Goal: Task Accomplishment & Management: Use online tool/utility

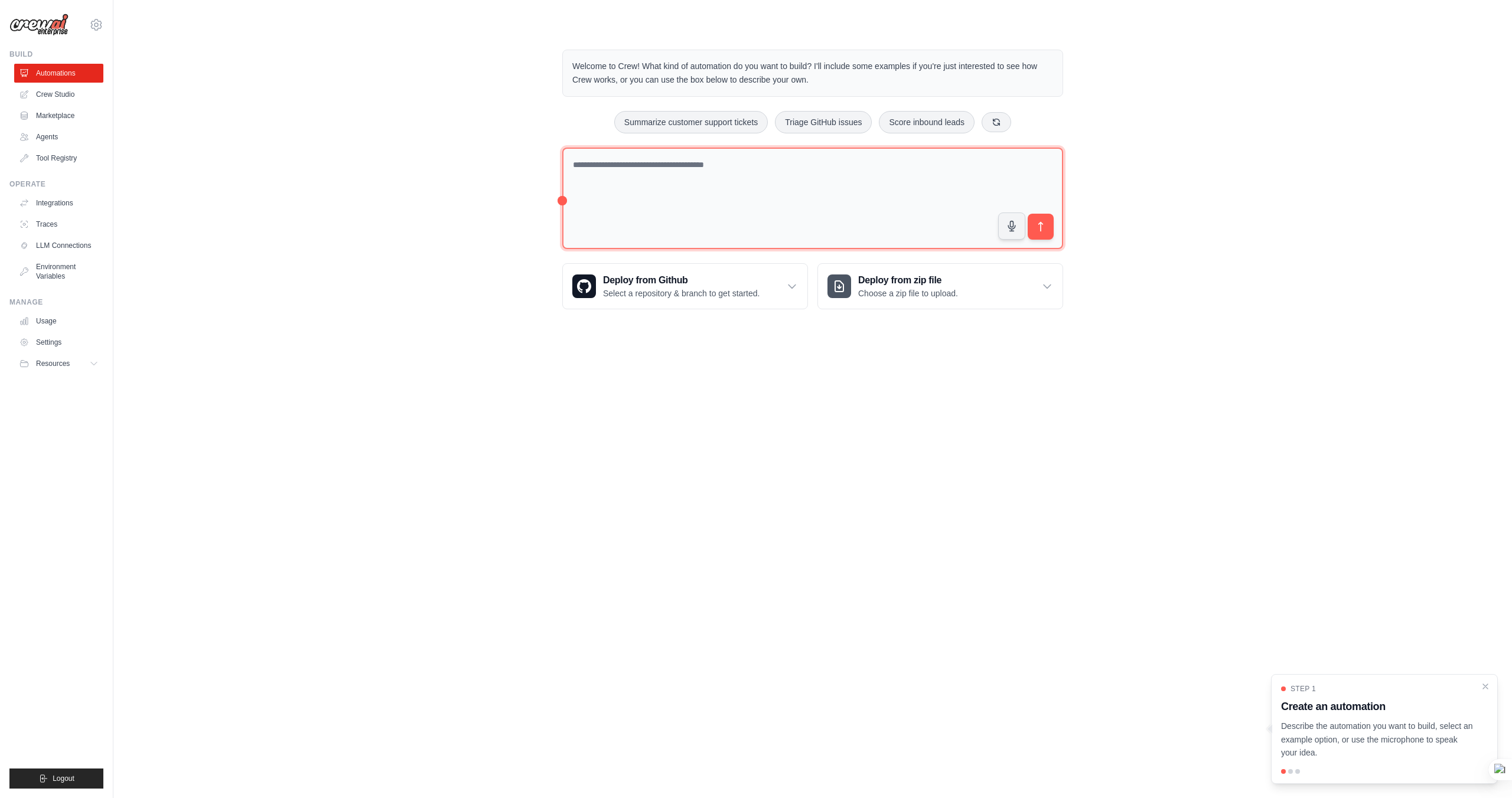
click at [751, 167] on textarea at bounding box center [813, 199] width 500 height 102
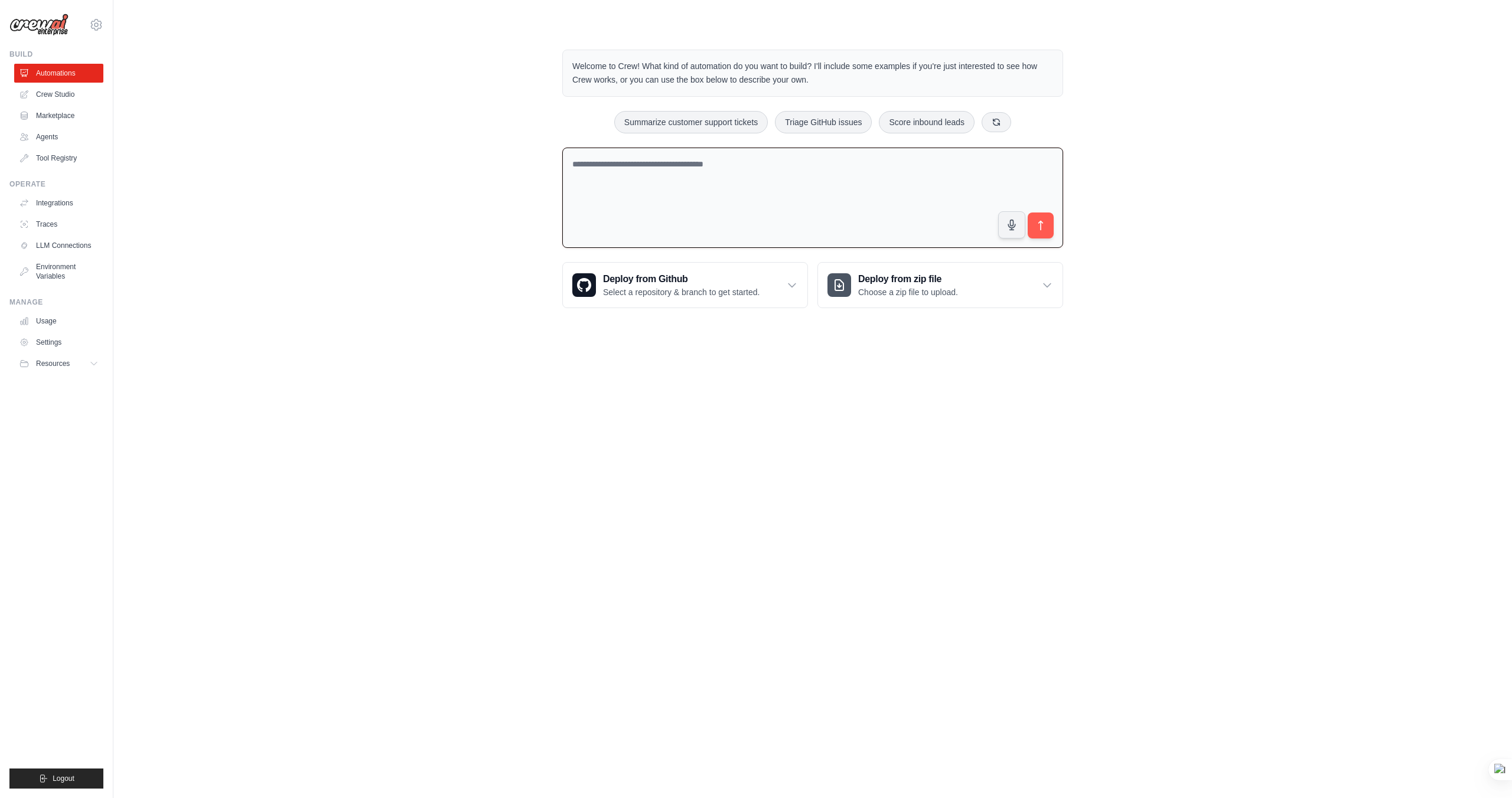
click at [751, 167] on textarea at bounding box center [813, 199] width 500 height 101
type textarea "**********"
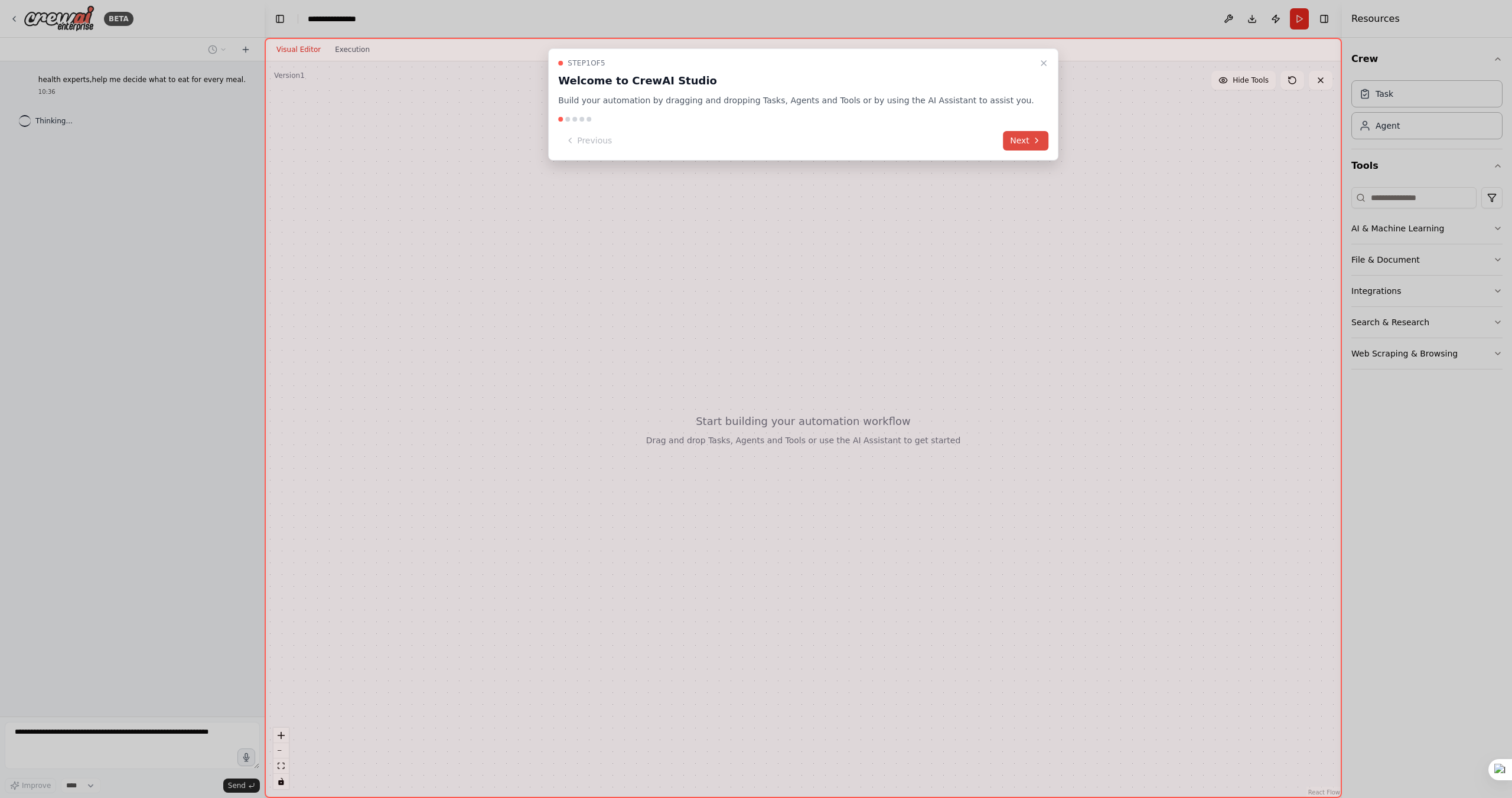
click at [1004, 136] on button "Next" at bounding box center [1025, 141] width 46 height 19
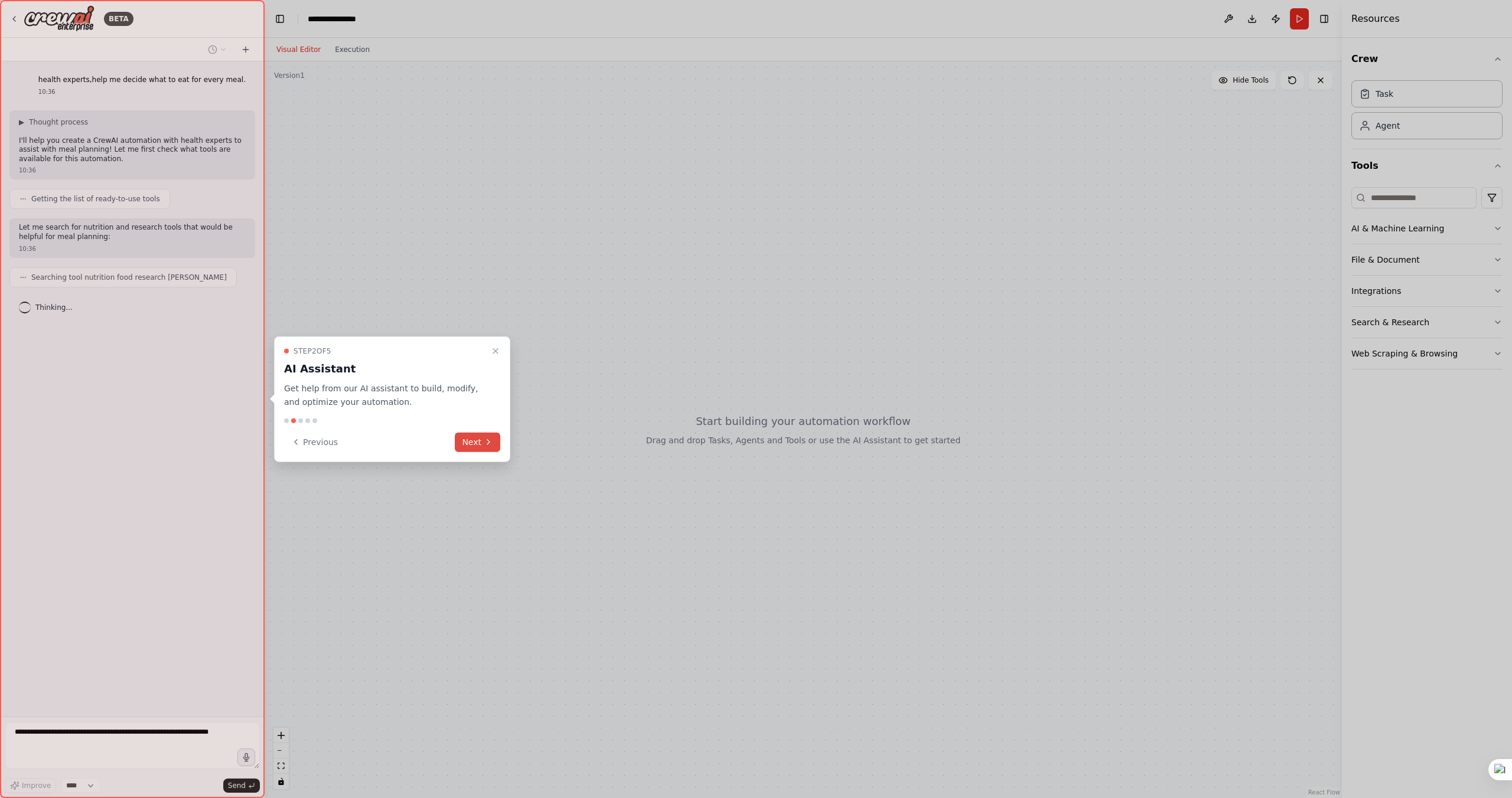
click at [485, 444] on icon at bounding box center [489, 443] width 10 height 10
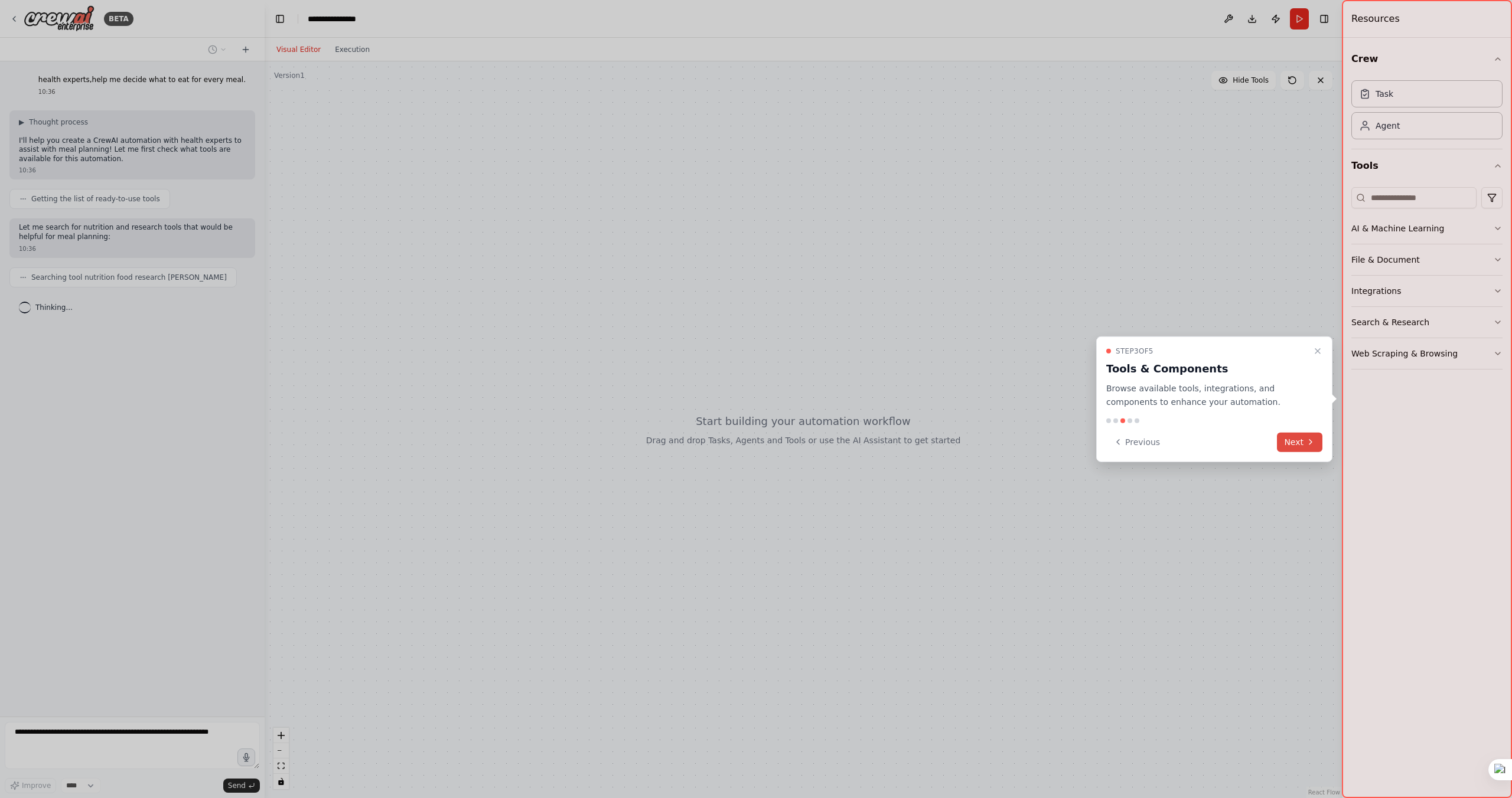
click at [1297, 448] on button "Next" at bounding box center [1300, 442] width 46 height 19
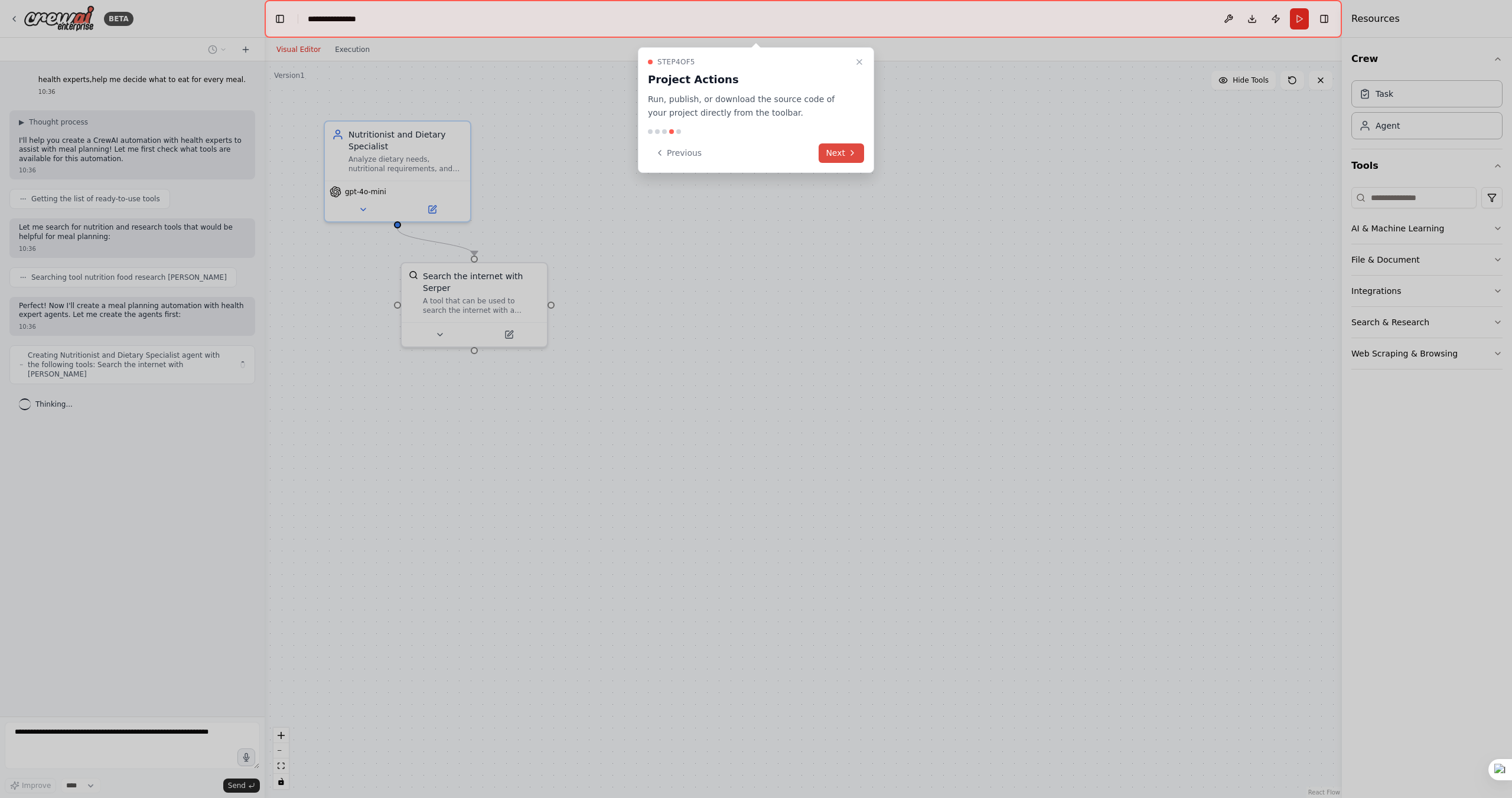
click at [830, 154] on button "Next" at bounding box center [841, 153] width 46 height 19
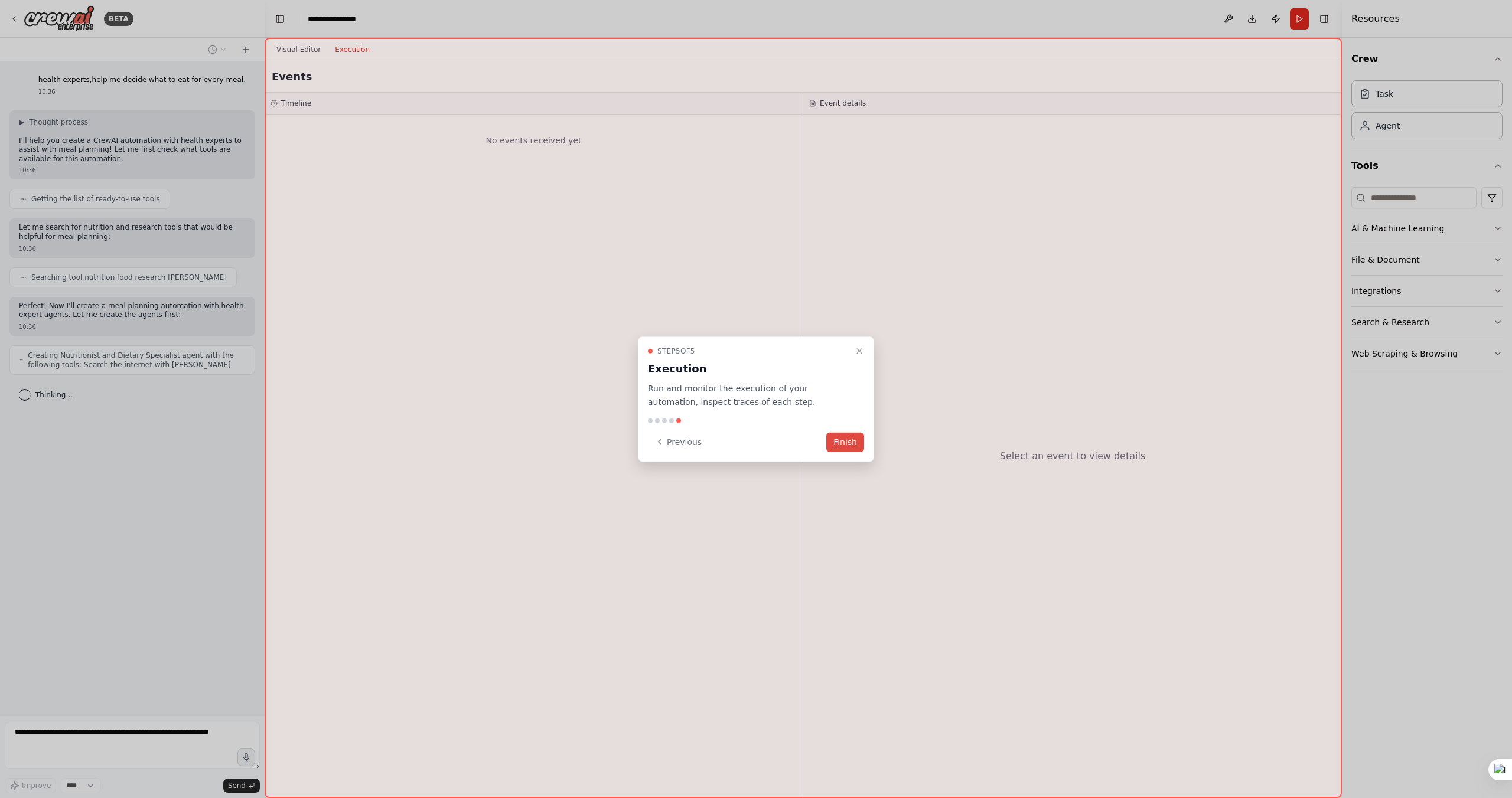
click at [850, 442] on button "Finish" at bounding box center [845, 442] width 38 height 19
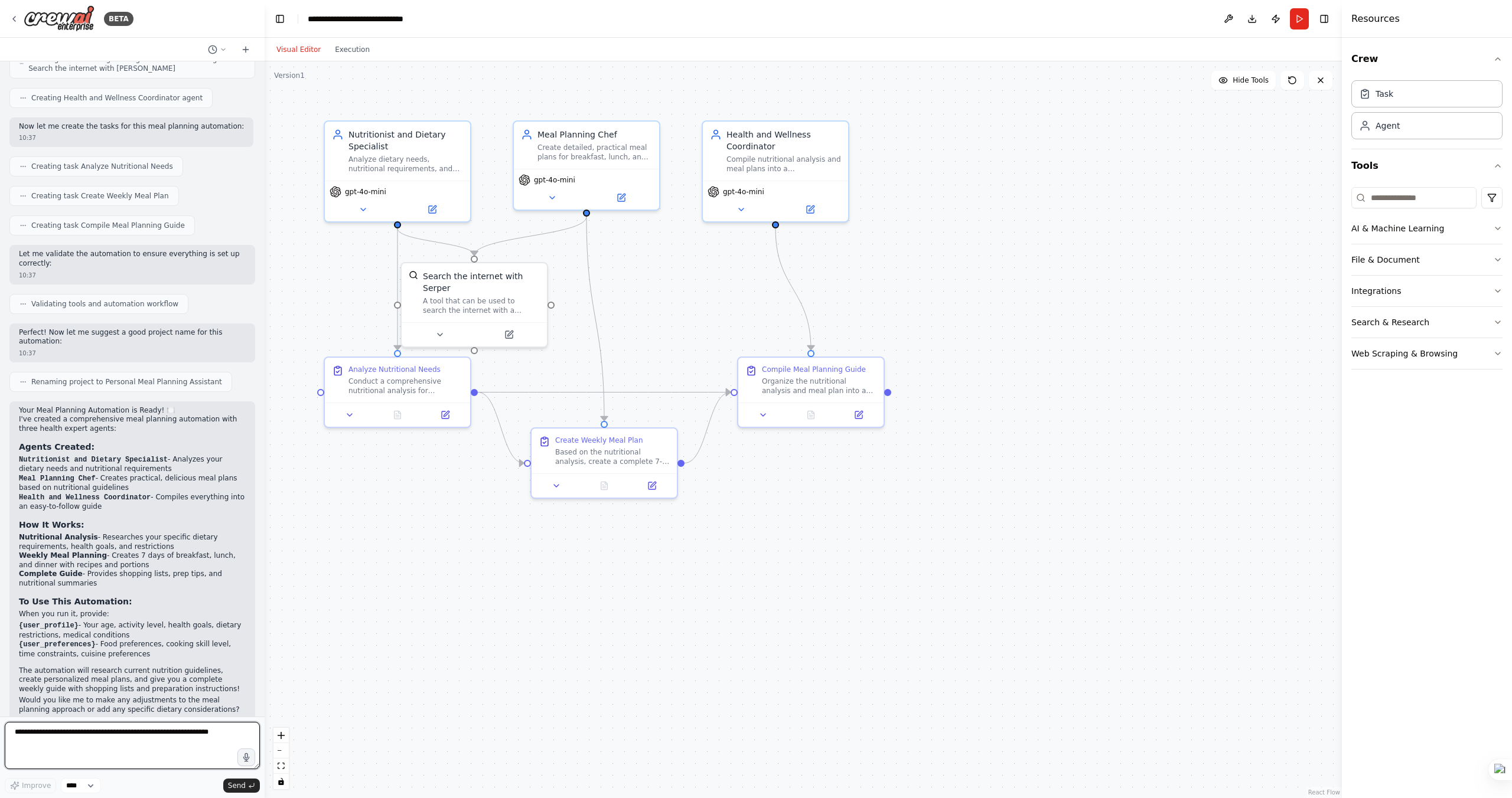
scroll to position [358, 0]
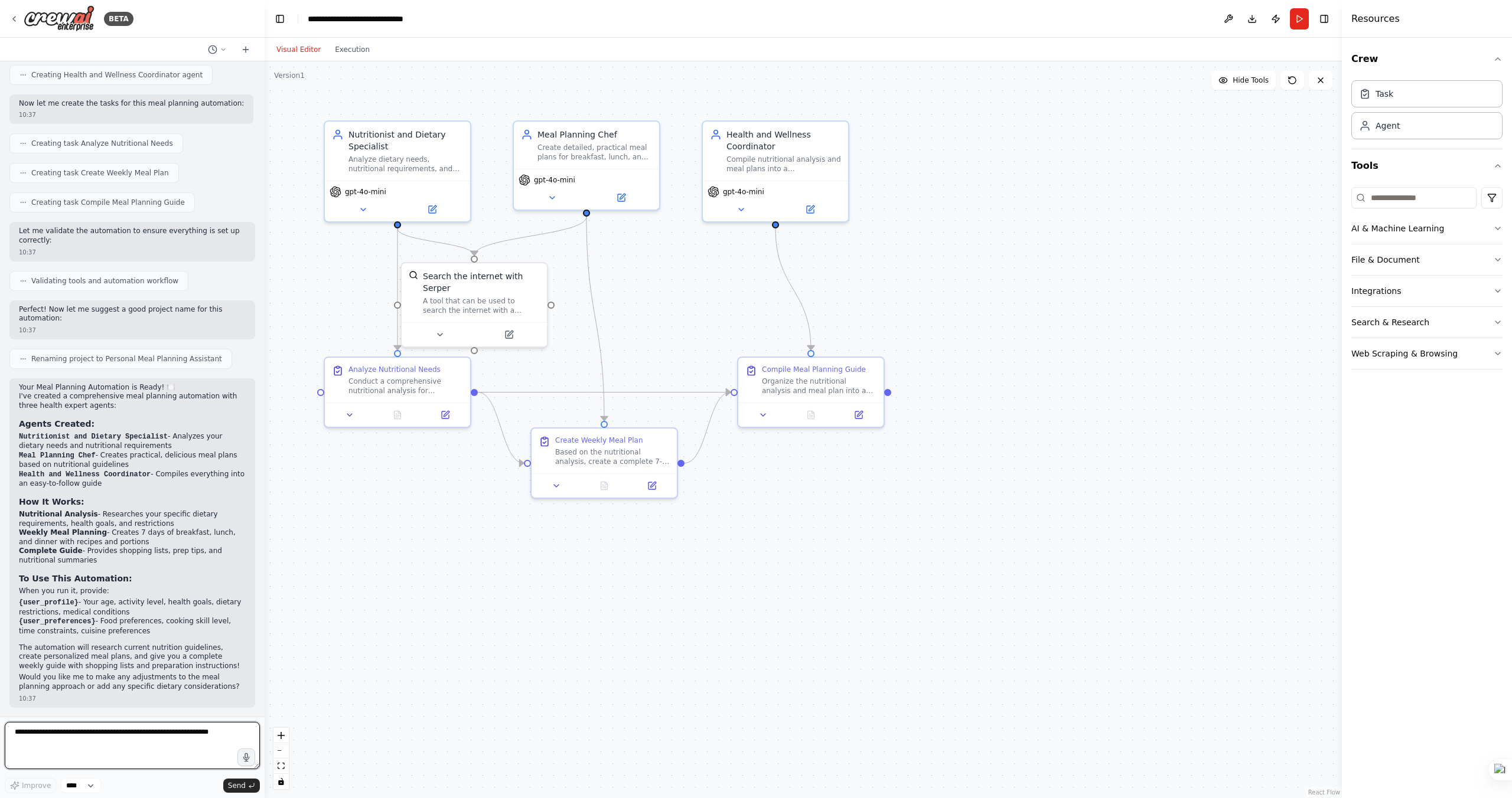
click at [92, 733] on textarea at bounding box center [132, 745] width 255 height 48
type textarea "**********"
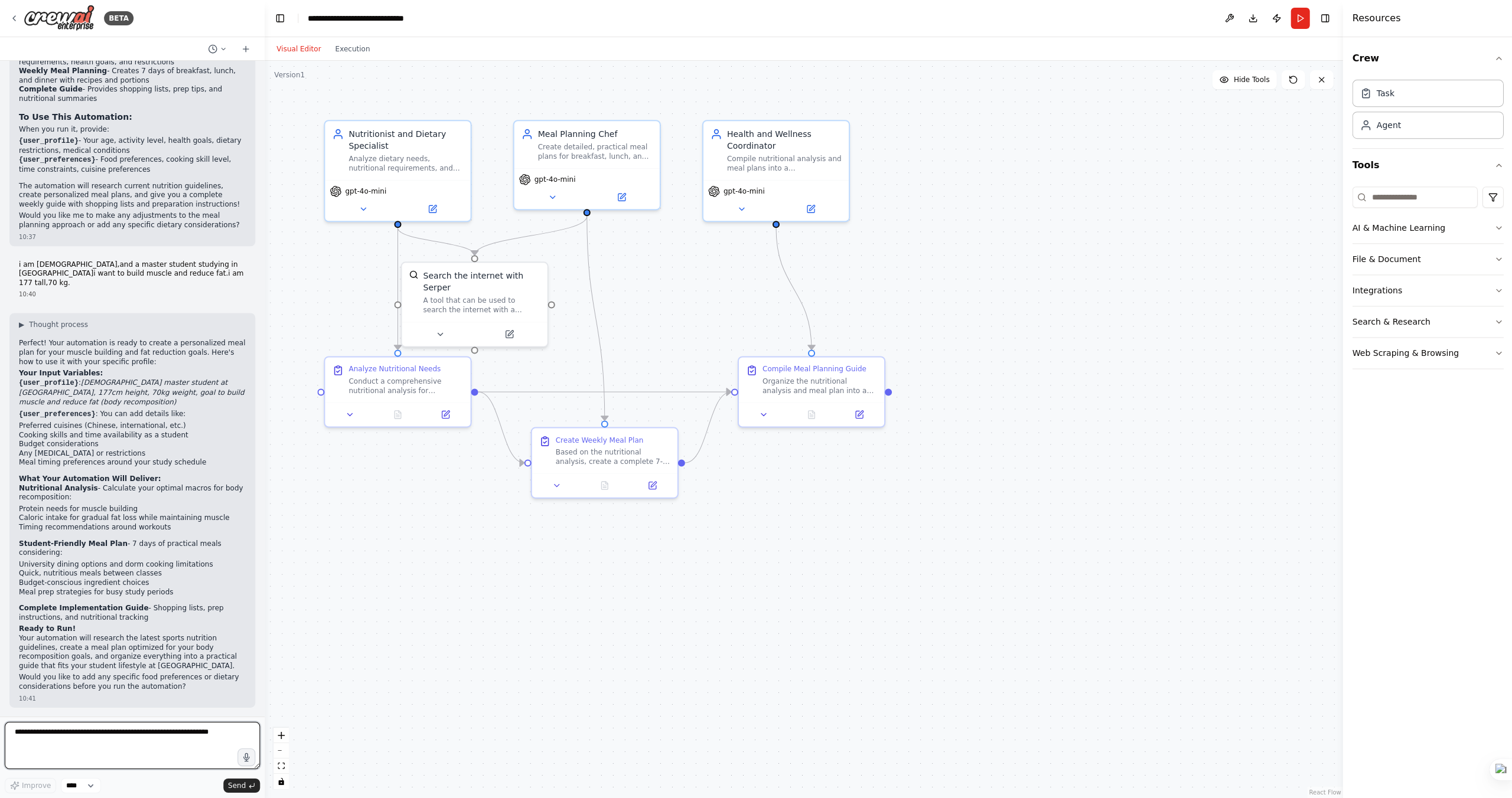
scroll to position [0, 0]
click at [34, 734] on textarea at bounding box center [132, 745] width 255 height 48
type textarea "**********"
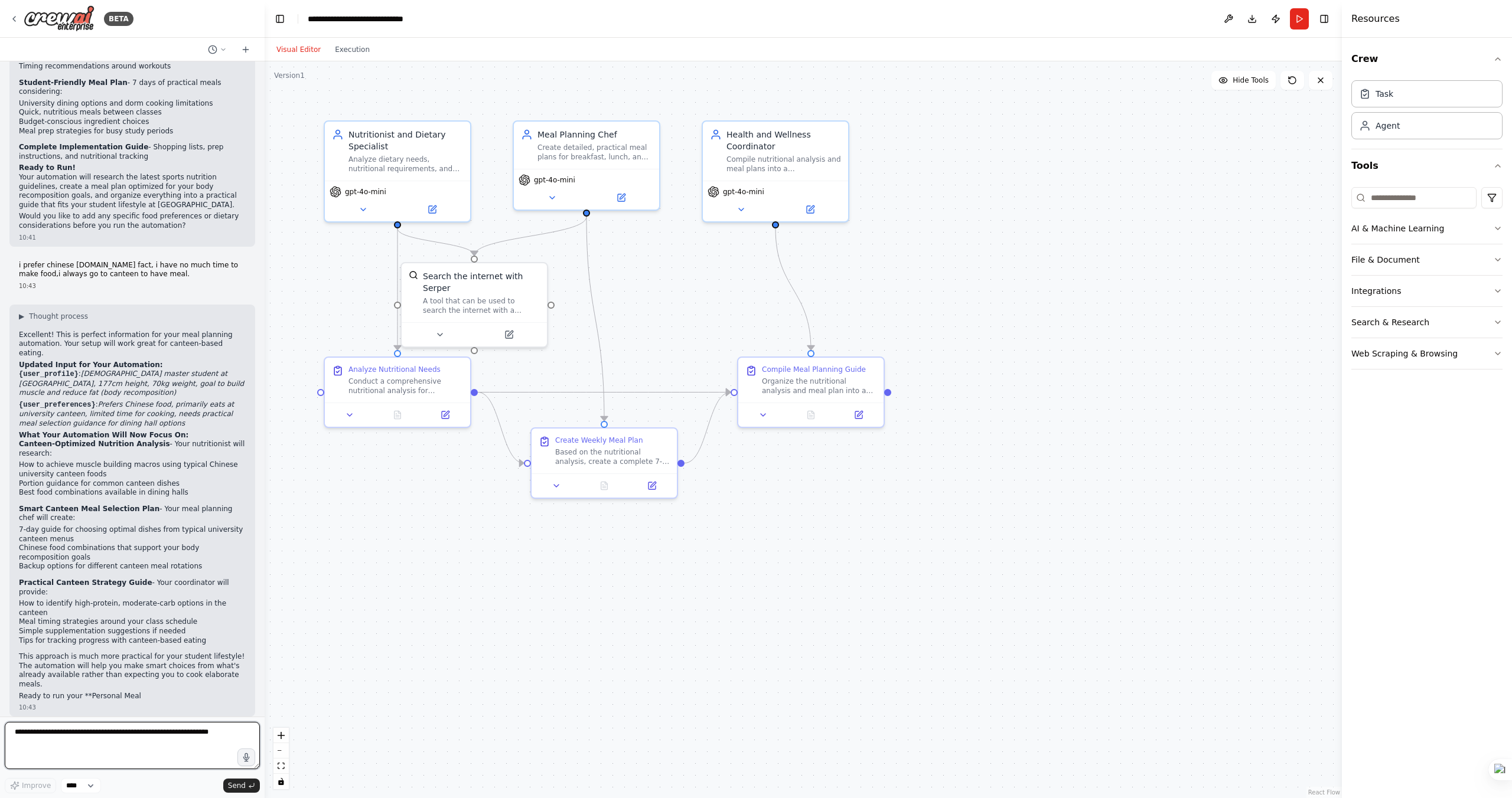
scroll to position [1289, 0]
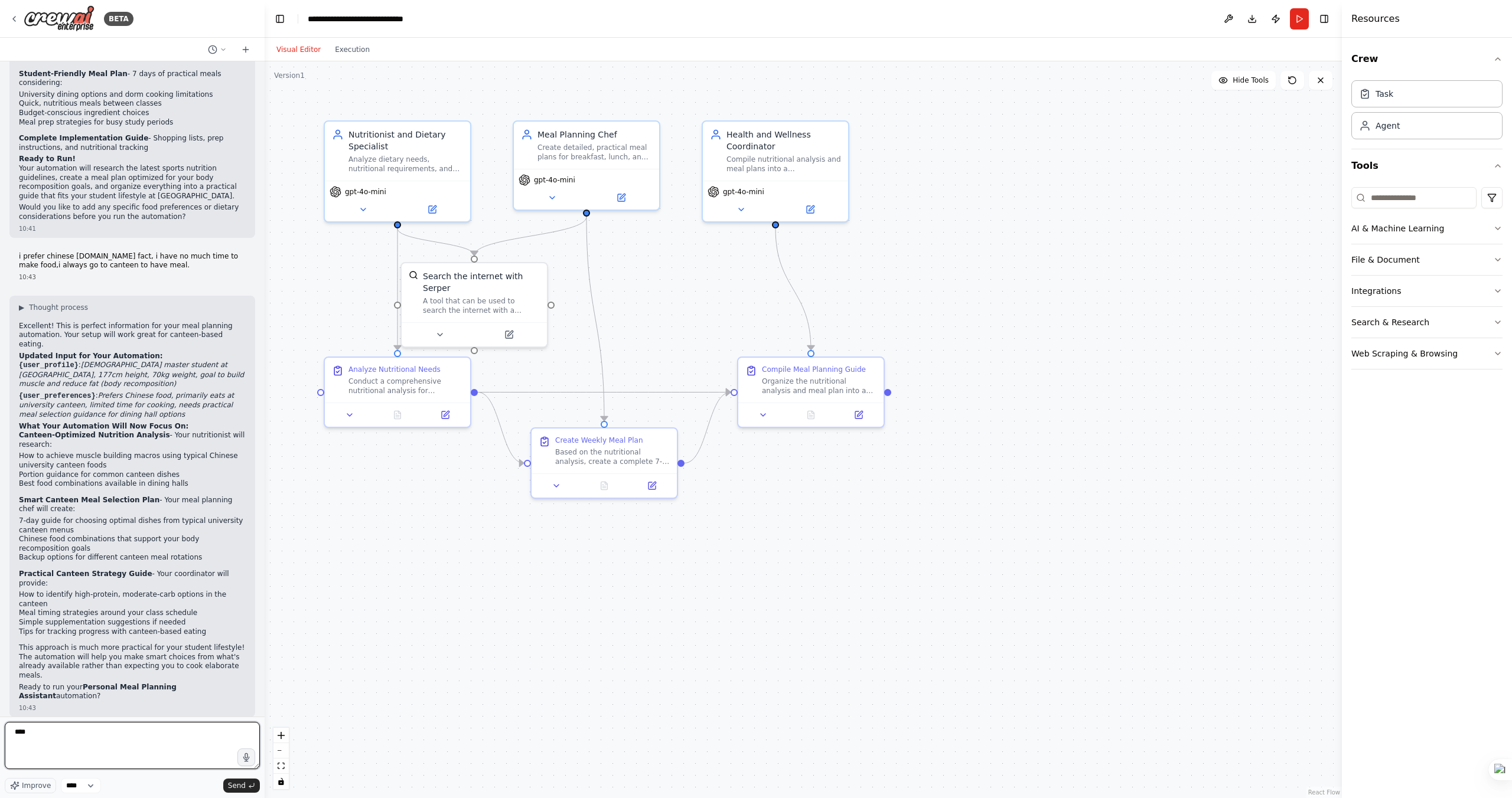
type textarea "*****"
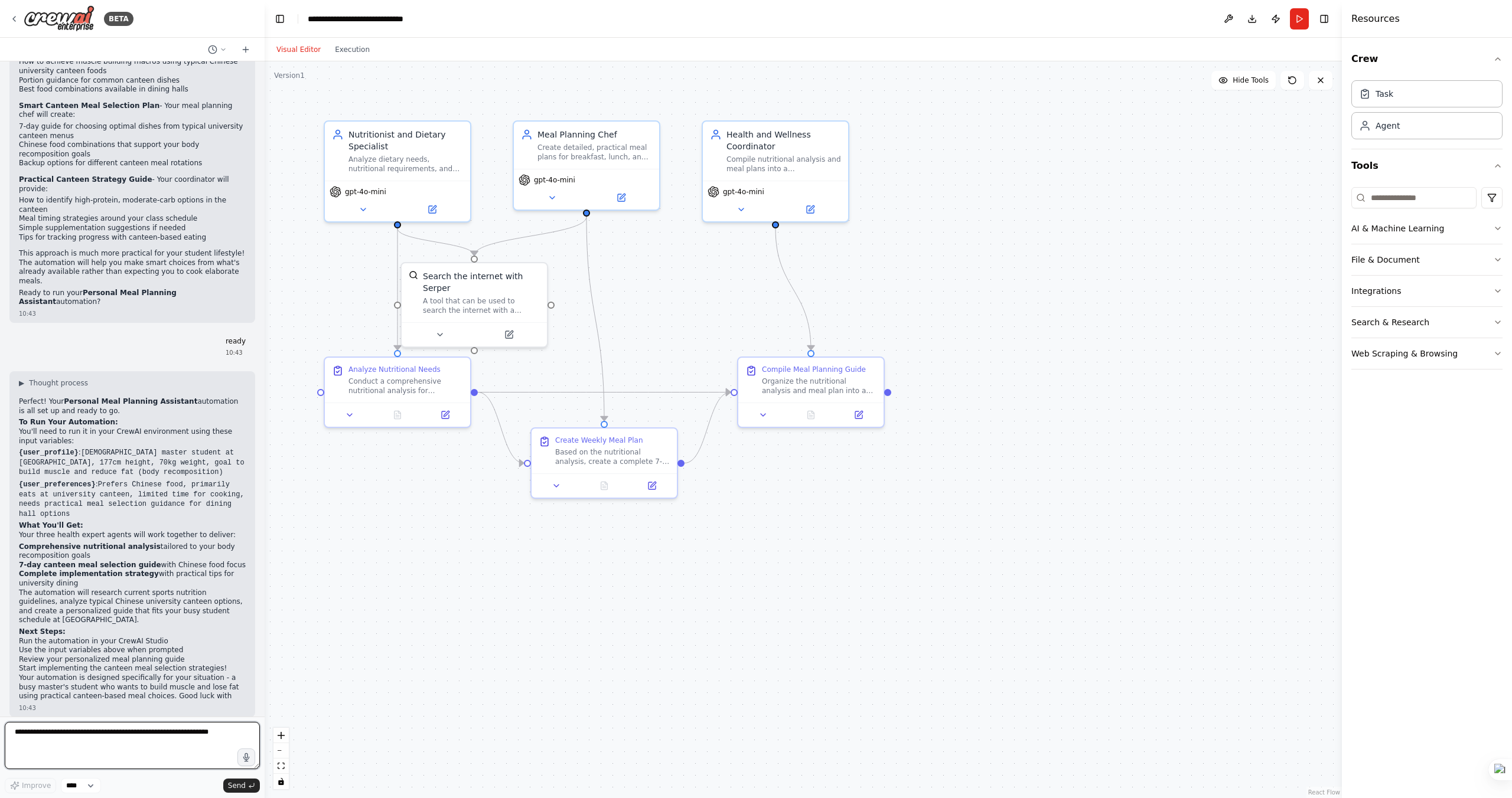
scroll to position [1693, 0]
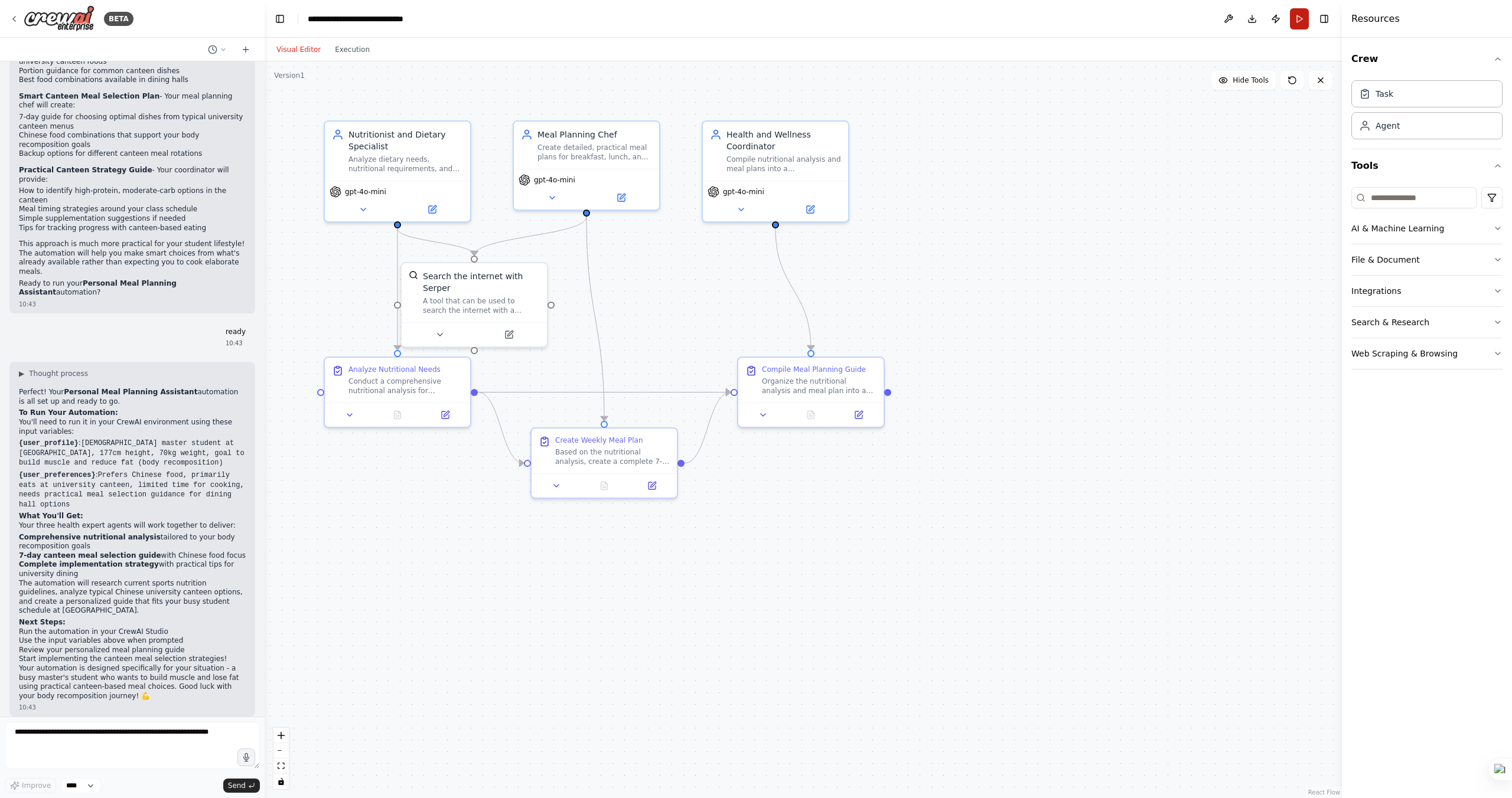
click at [1303, 20] on button "Run" at bounding box center [1299, 18] width 18 height 21
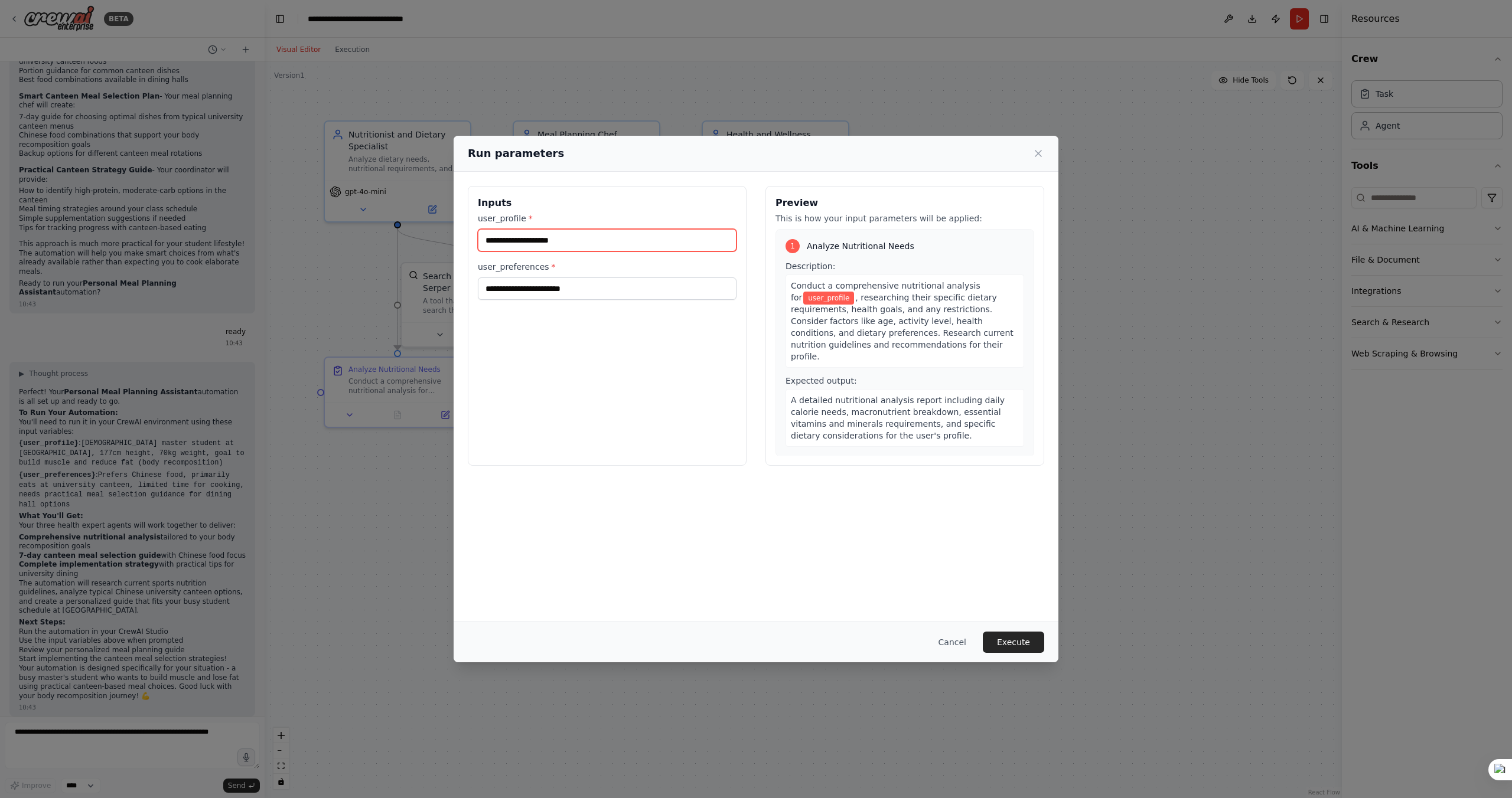
click at [608, 242] on input "user_profile *" at bounding box center [608, 239] width 259 height 22
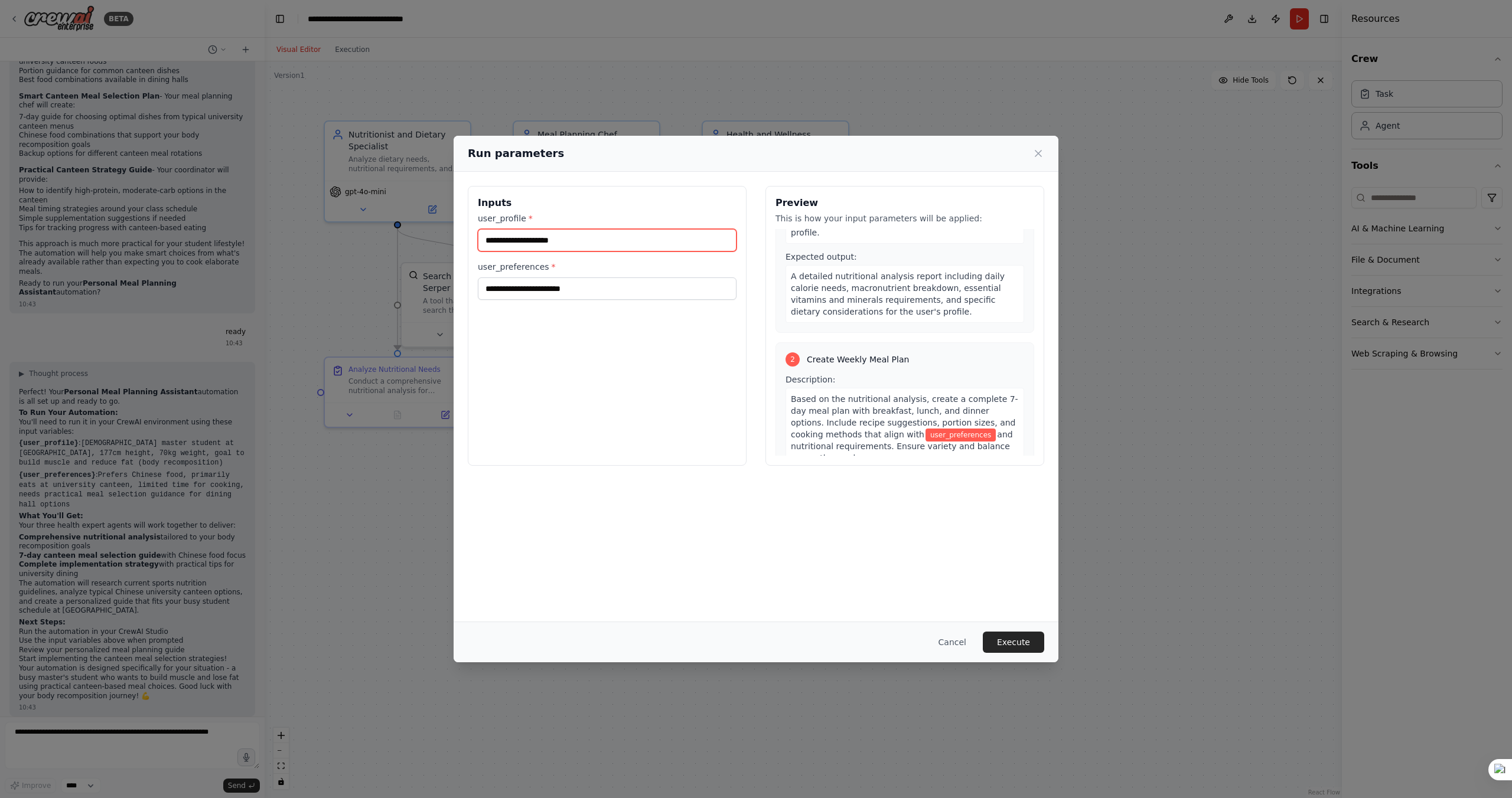
scroll to position [0, 0]
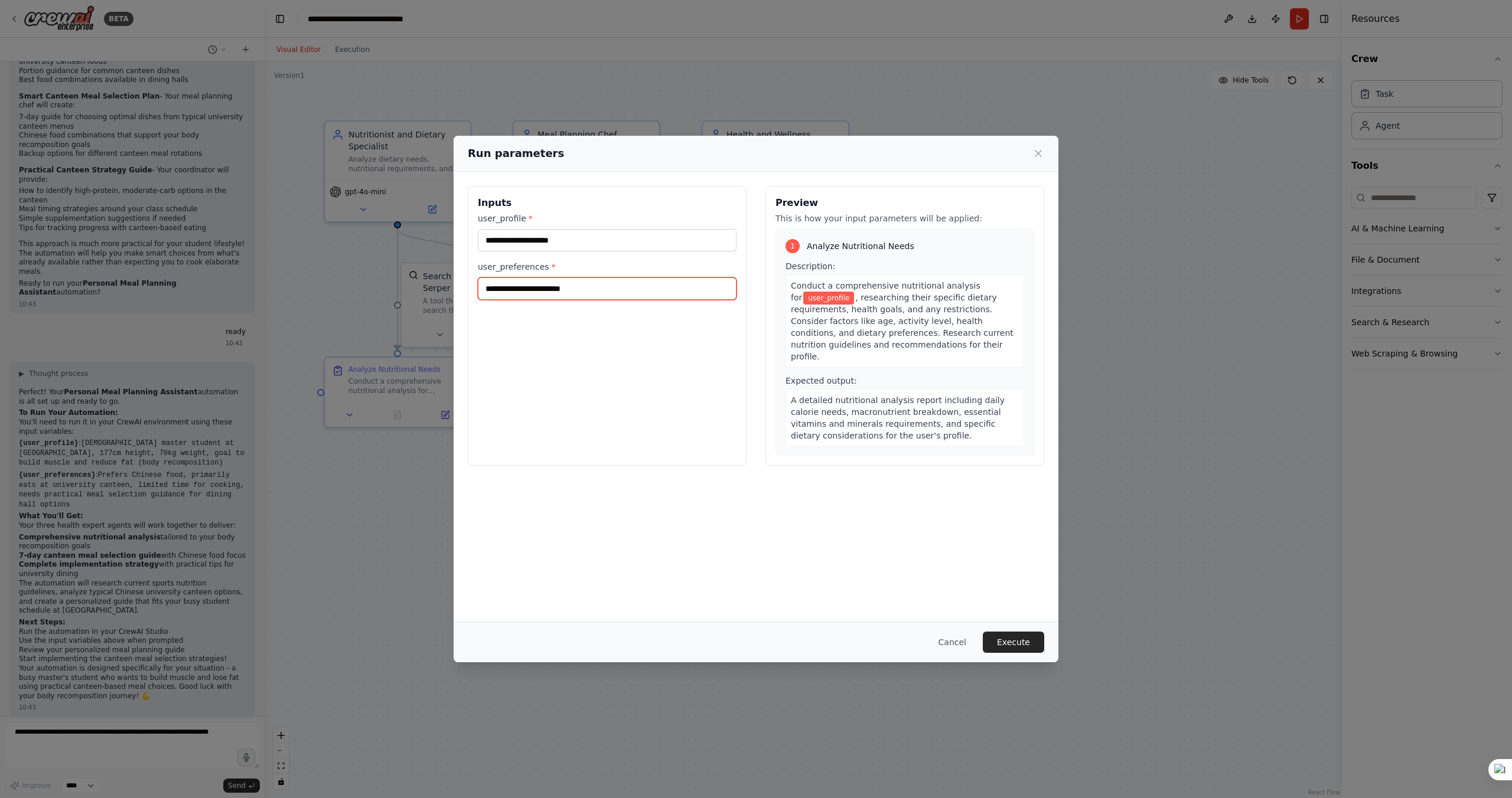
click at [654, 286] on input "user_preferences *" at bounding box center [608, 288] width 259 height 22
click at [681, 244] on input "user_profile *" at bounding box center [608, 239] width 259 height 22
click at [951, 642] on button "Cancel" at bounding box center [952, 642] width 47 height 21
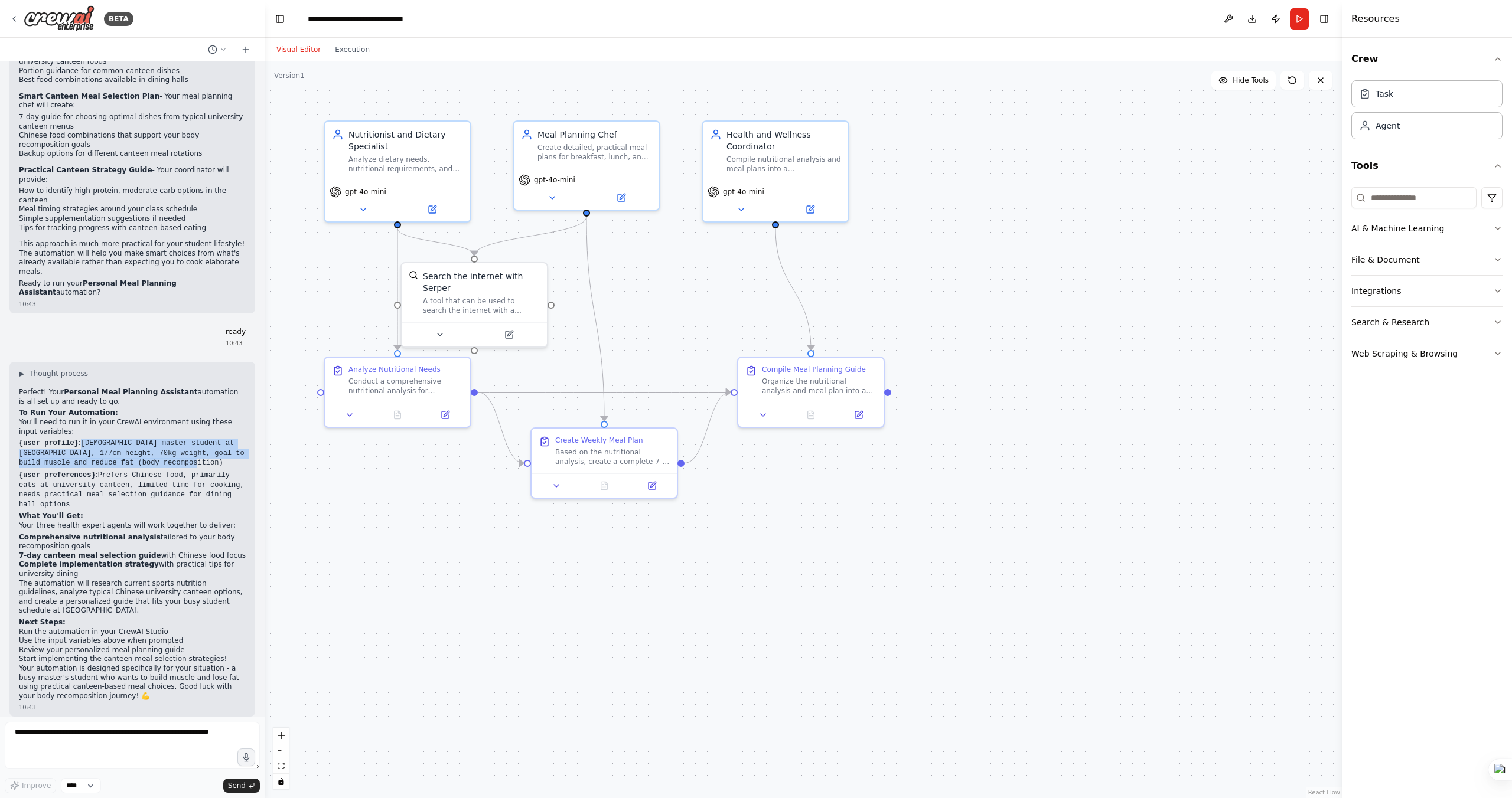
drag, startPoint x: 84, startPoint y: 430, endPoint x: 241, endPoint y: 455, distance: 159.0
click at [241, 455] on div "▶ Thought process Perfect! Your Personal Meal Planning Assistant automation is …" at bounding box center [132, 539] width 245 height 355
copy code "24 years old master student at Peking University, 177cm height, 70kg weight, go…"
click at [1300, 21] on button "Run" at bounding box center [1299, 18] width 18 height 21
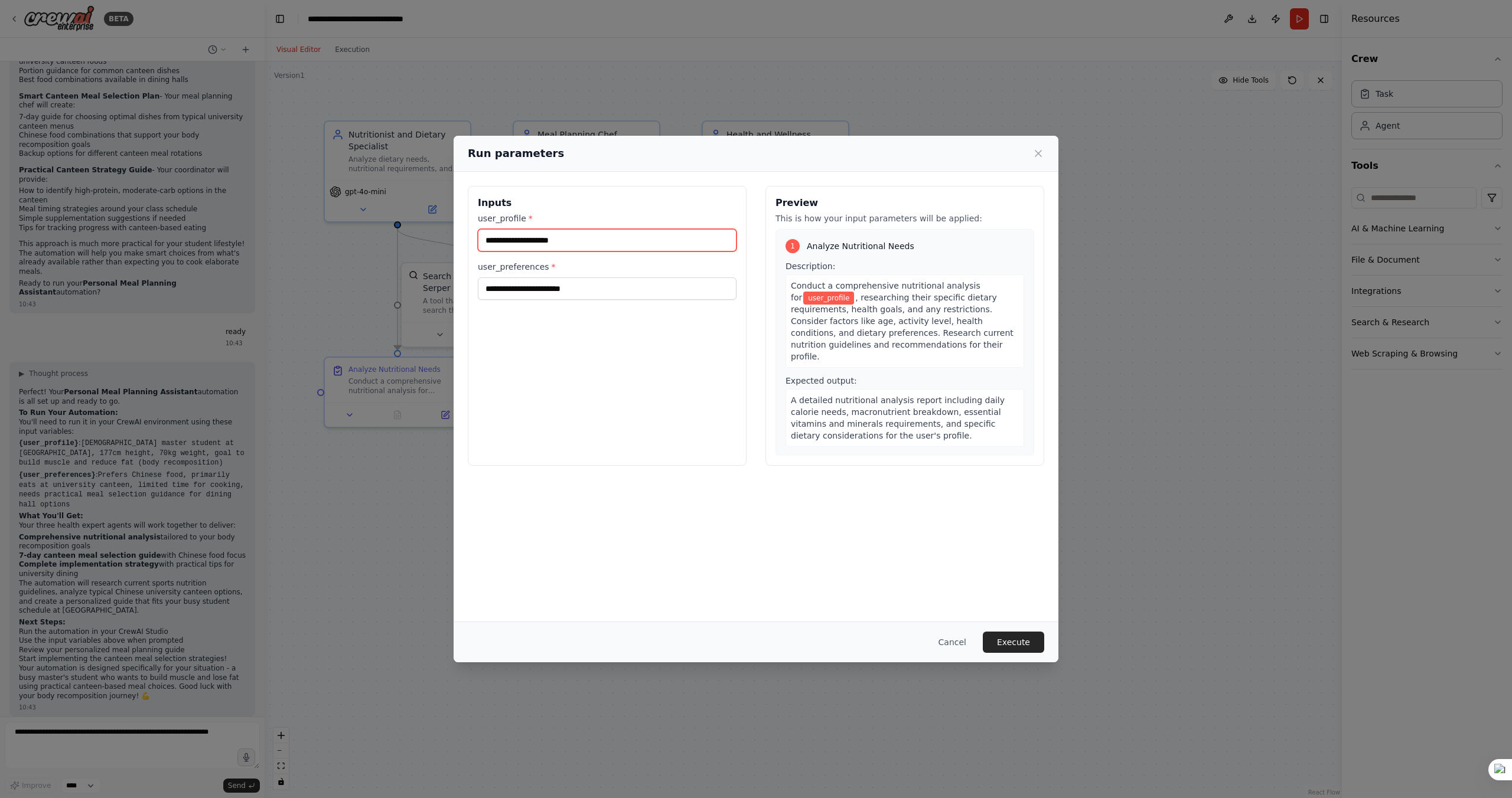
click at [588, 239] on input "user_profile *" at bounding box center [608, 239] width 259 height 22
paste input "**********"
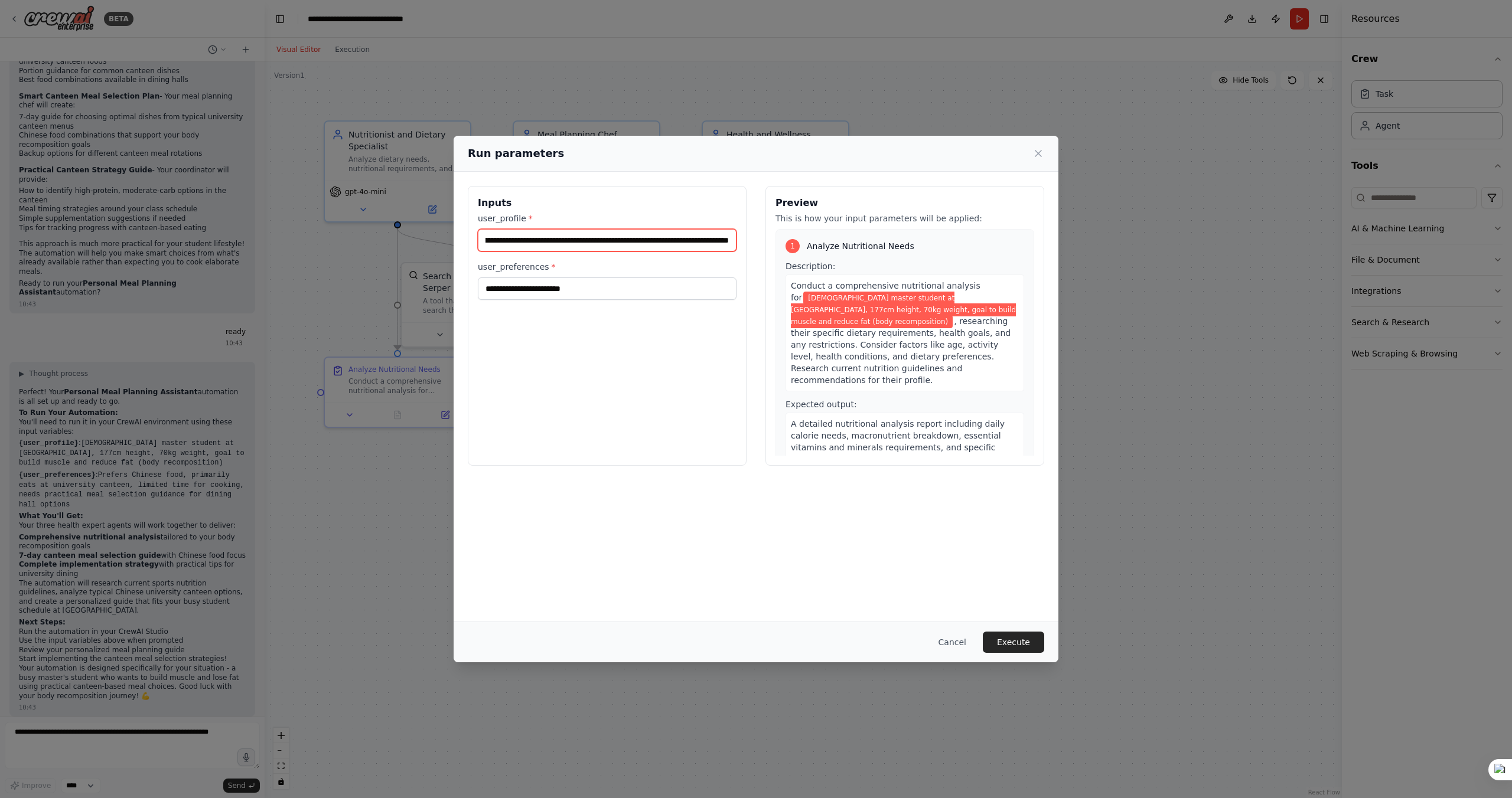
type input "**********"
click at [567, 286] on input "user_preferences *" at bounding box center [608, 288] width 259 height 22
click at [83, 502] on div "**********" at bounding box center [756, 399] width 1512 height 798
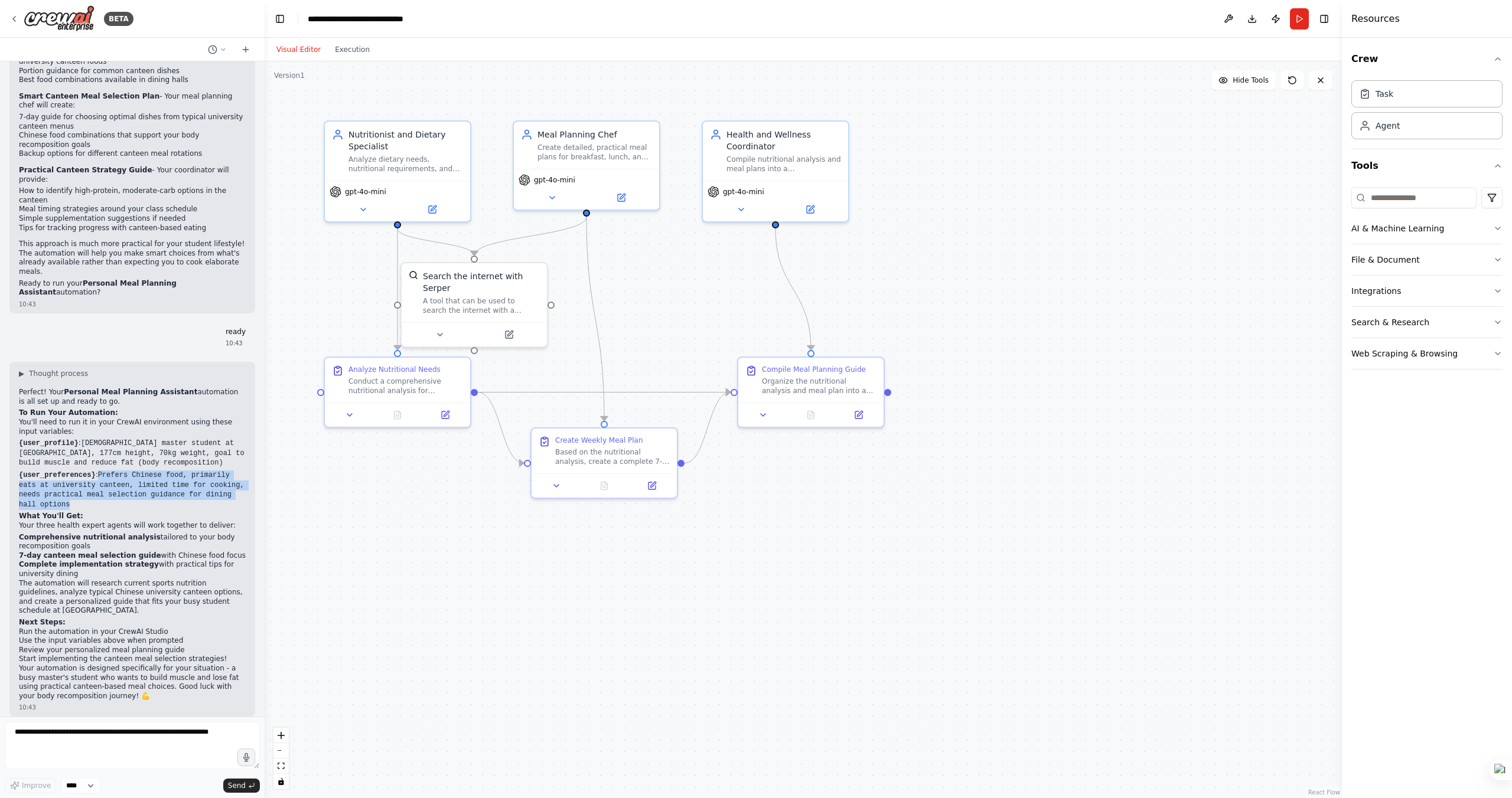
drag, startPoint x: 99, startPoint y: 463, endPoint x: 140, endPoint y: 494, distance: 51.4
click at [140, 494] on p "{user_preferences} : Prefers Chinese food, primarily eats at university canteen…" at bounding box center [131, 490] width 227 height 39
copy code "Prefers Chinese food, primarily eats at university canteen, limited time for co…"
click at [1304, 18] on button "Run" at bounding box center [1299, 18] width 18 height 21
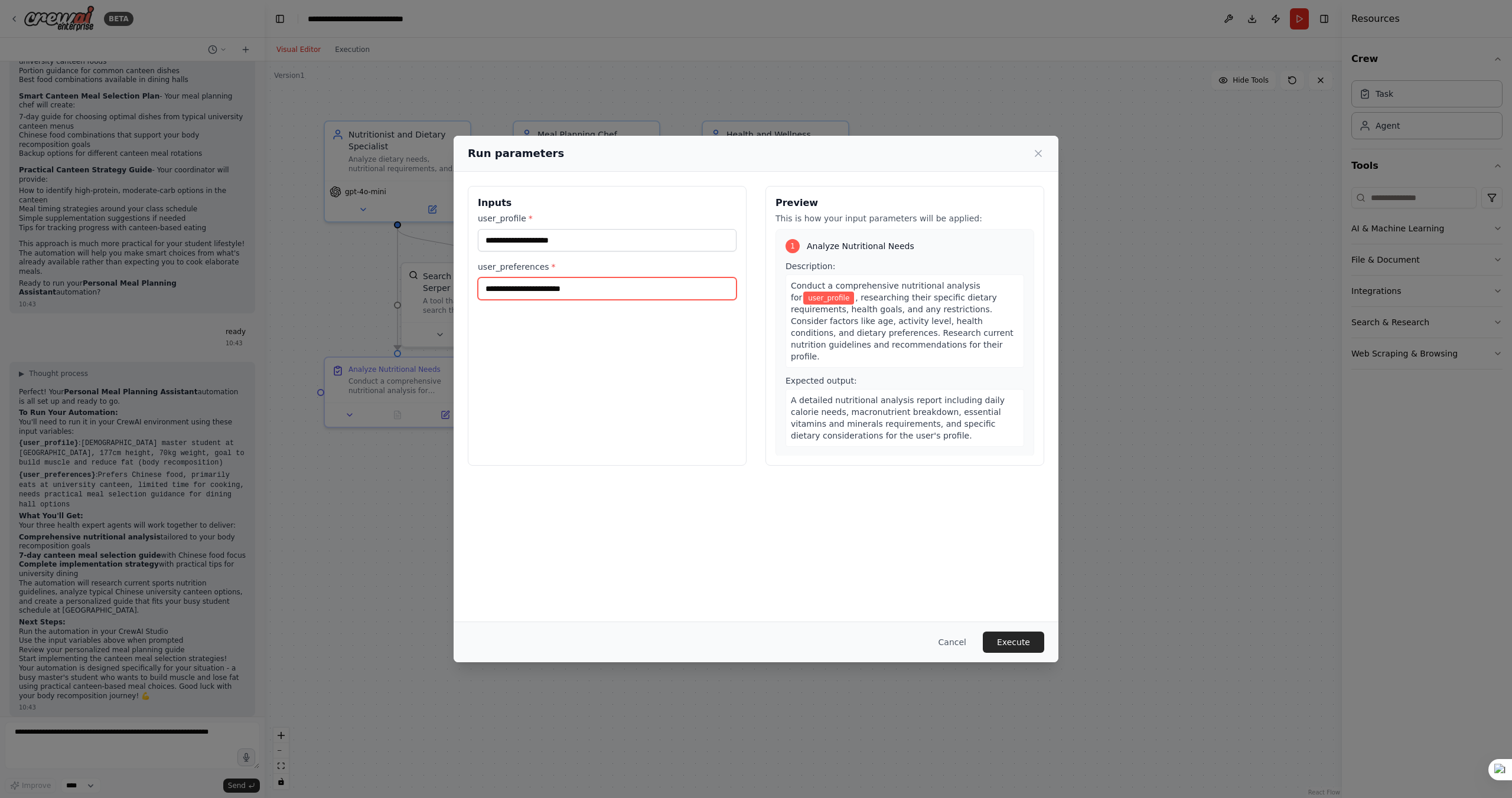
click at [648, 287] on input "user_preferences *" at bounding box center [608, 288] width 259 height 22
paste input "**********"
type input "**********"
click at [654, 240] on input "user_profile *" at bounding box center [608, 239] width 259 height 22
type input "**********"
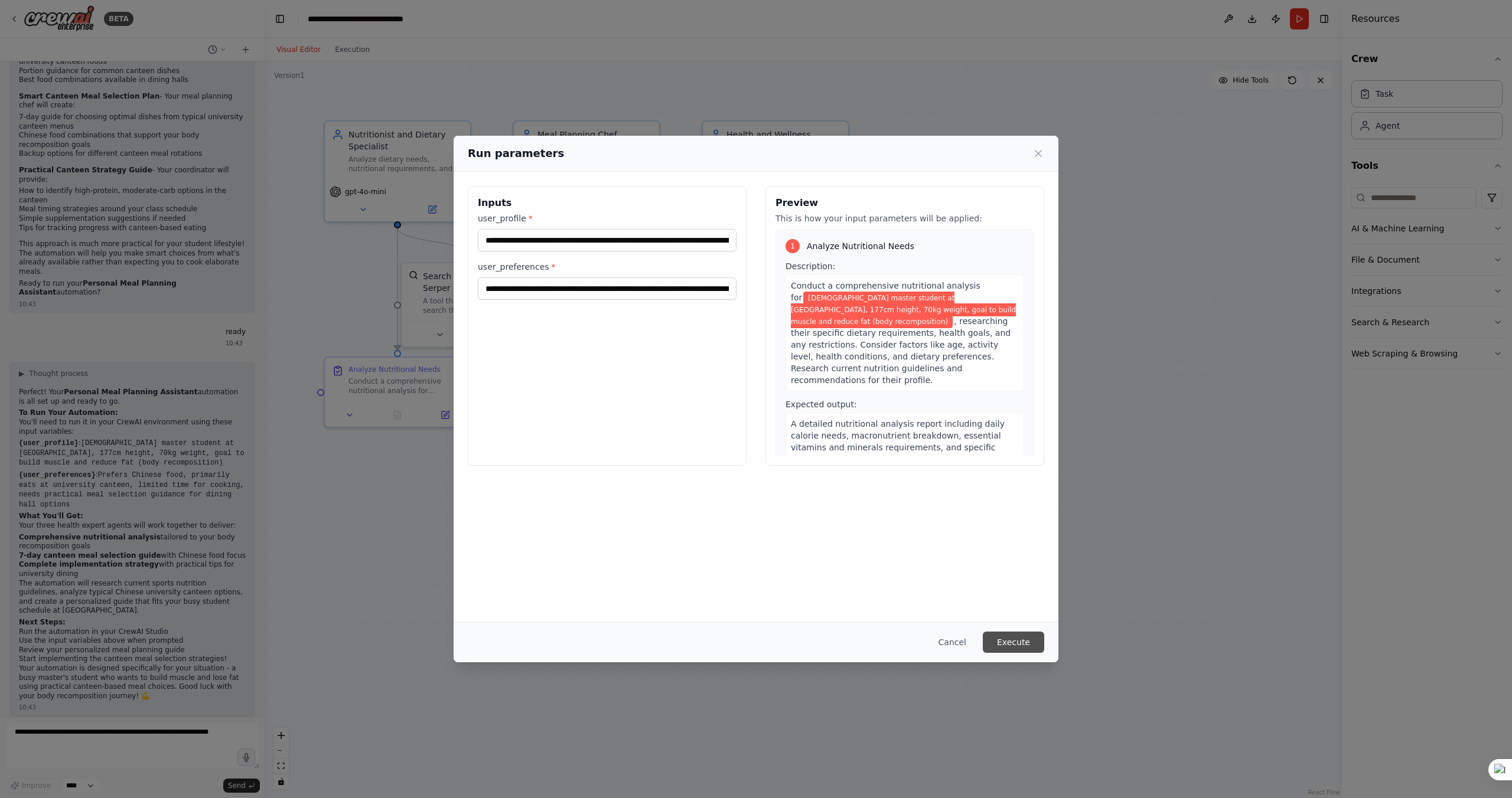
click at [1017, 643] on button "Execute" at bounding box center [1014, 642] width 61 height 21
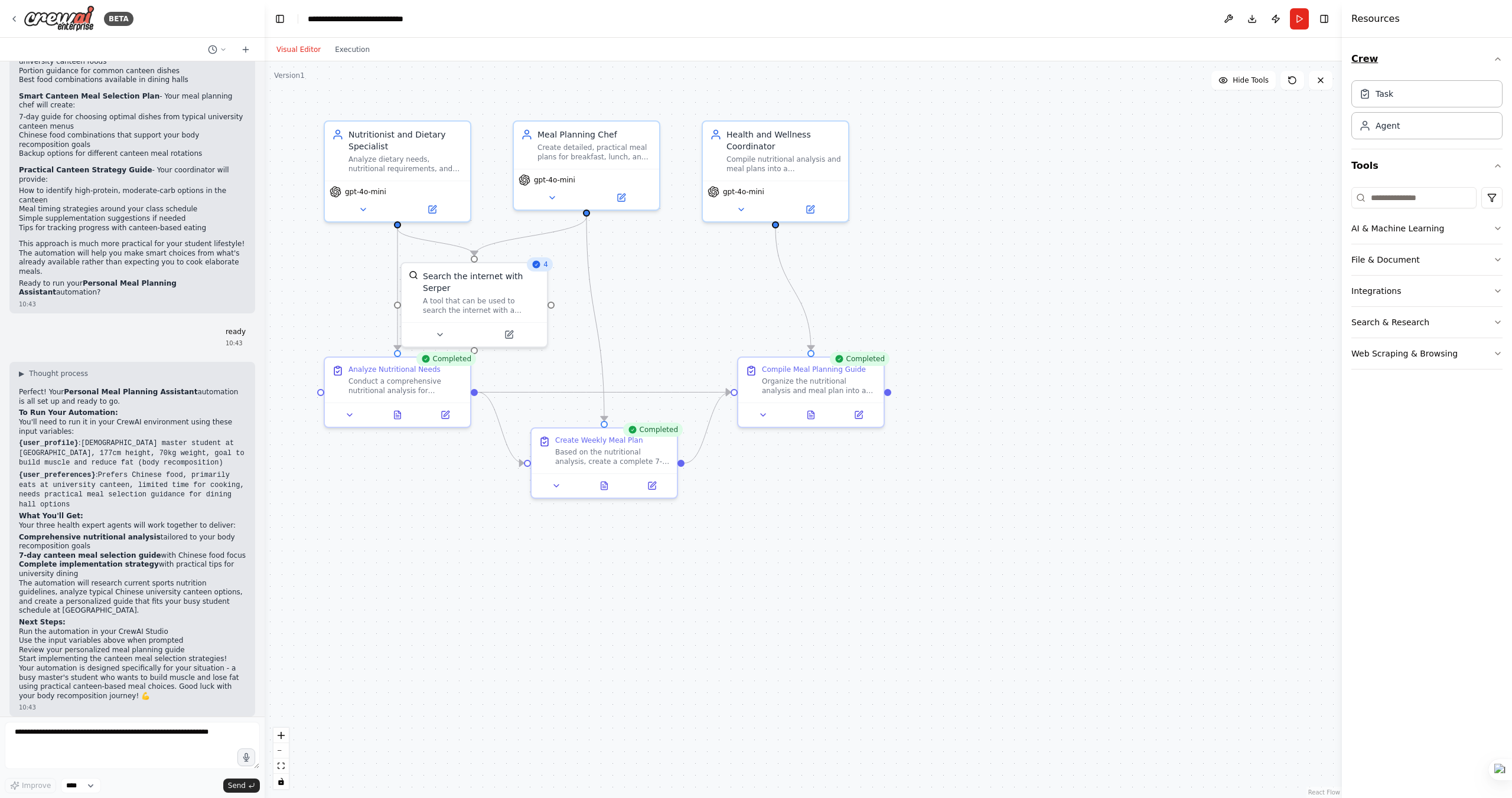
click at [1463, 64] on button "Crew" at bounding box center [1426, 59] width 151 height 33
click at [826, 381] on div "Organize the nutritional analysis and meal plan into a user-friendly weekly mea…" at bounding box center [820, 383] width 115 height 18
click at [813, 414] on icon at bounding box center [811, 413] width 7 height 8
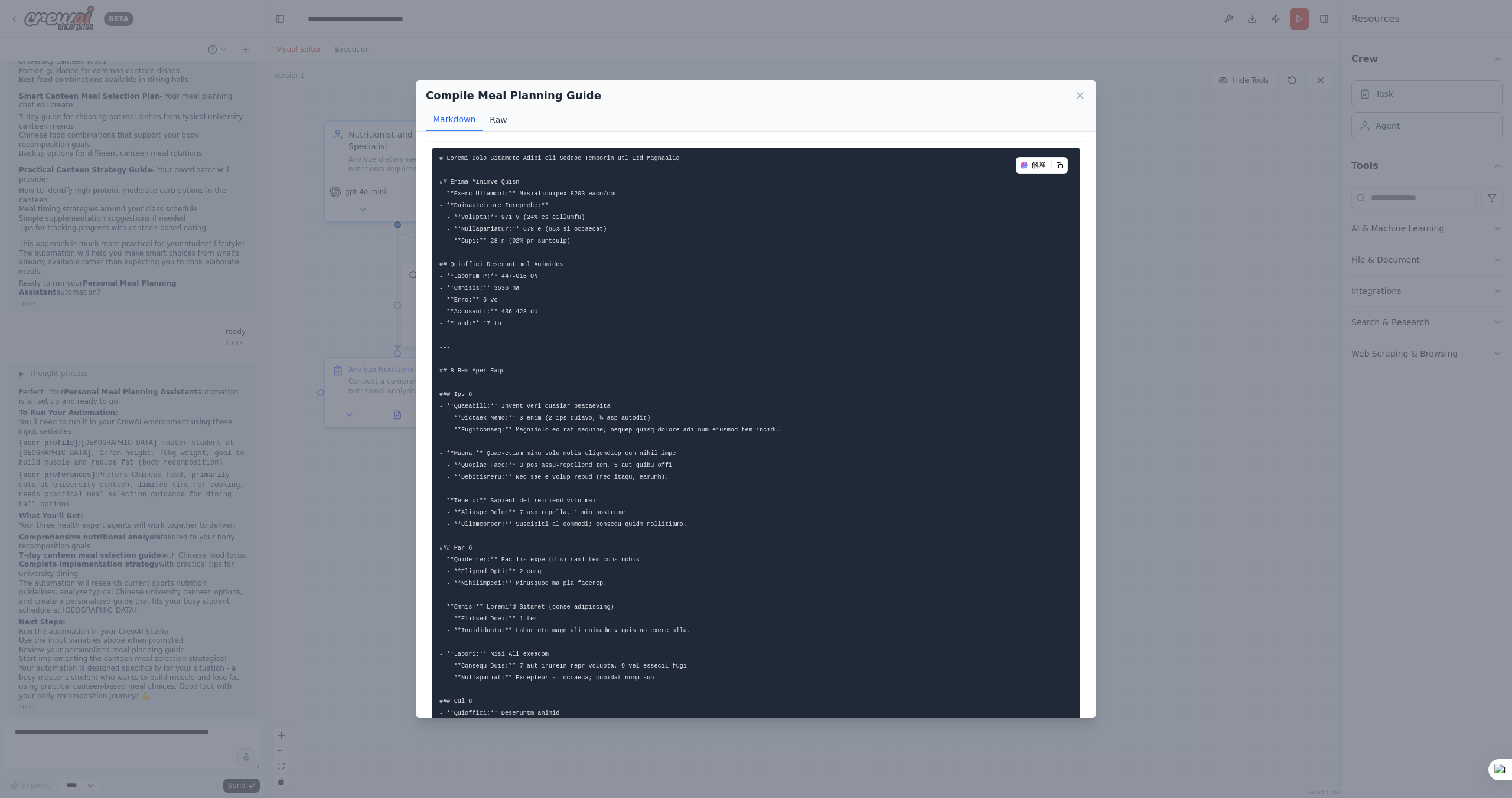
click at [500, 117] on button "Raw" at bounding box center [498, 120] width 31 height 22
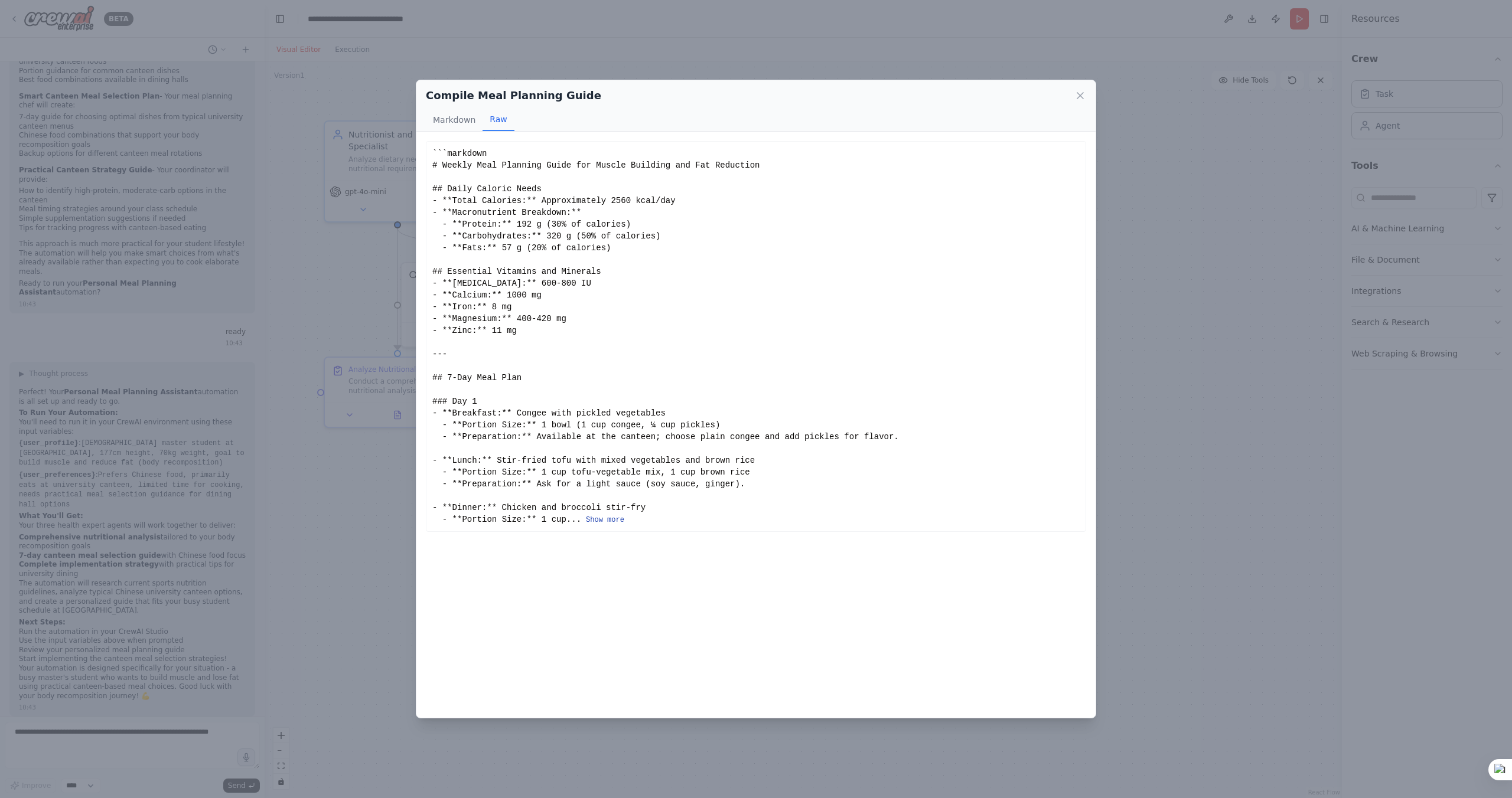
click at [610, 521] on button "Show more" at bounding box center [605, 521] width 38 height 10
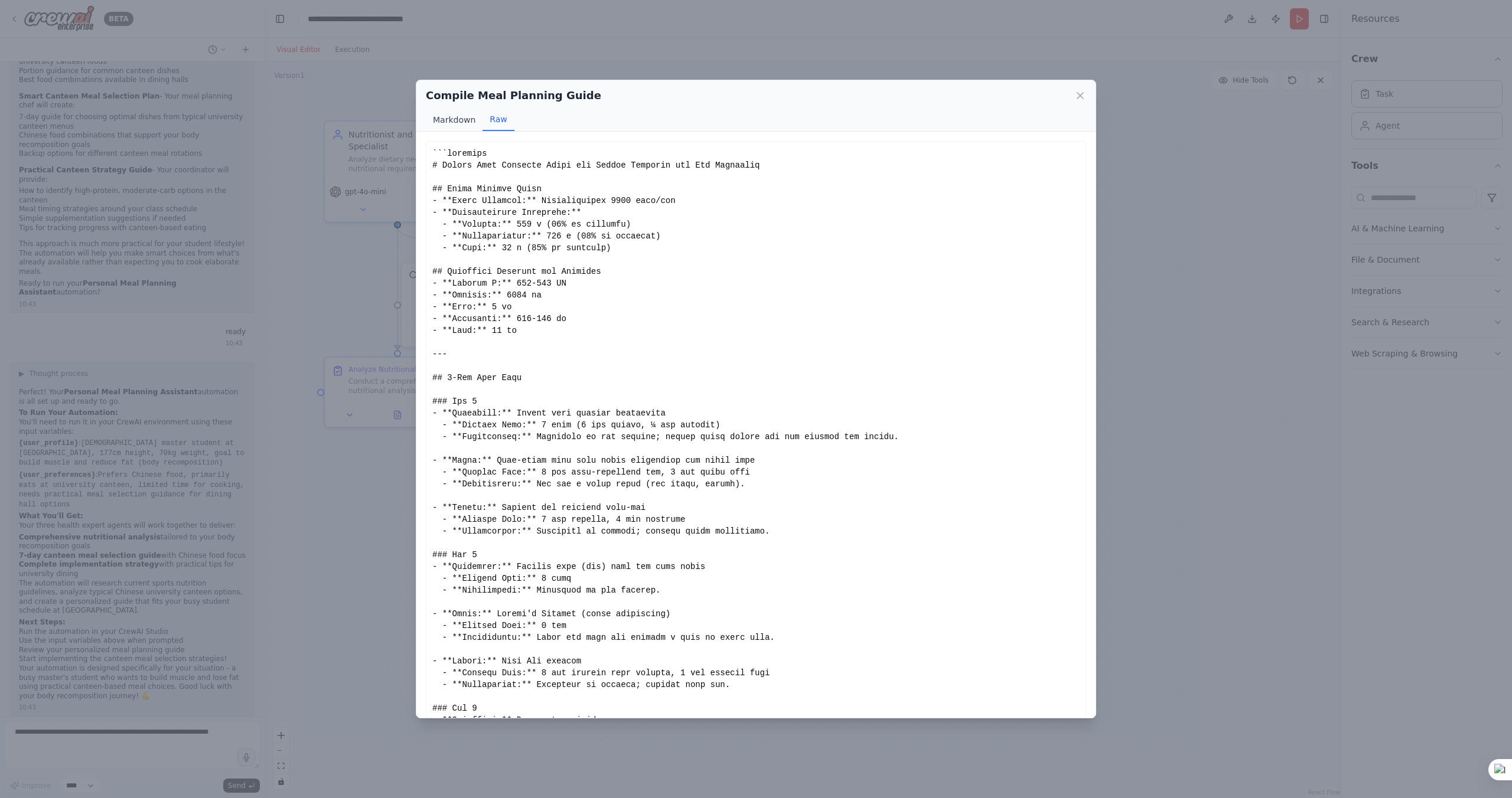
click at [455, 117] on button "Markdown" at bounding box center [454, 120] width 56 height 22
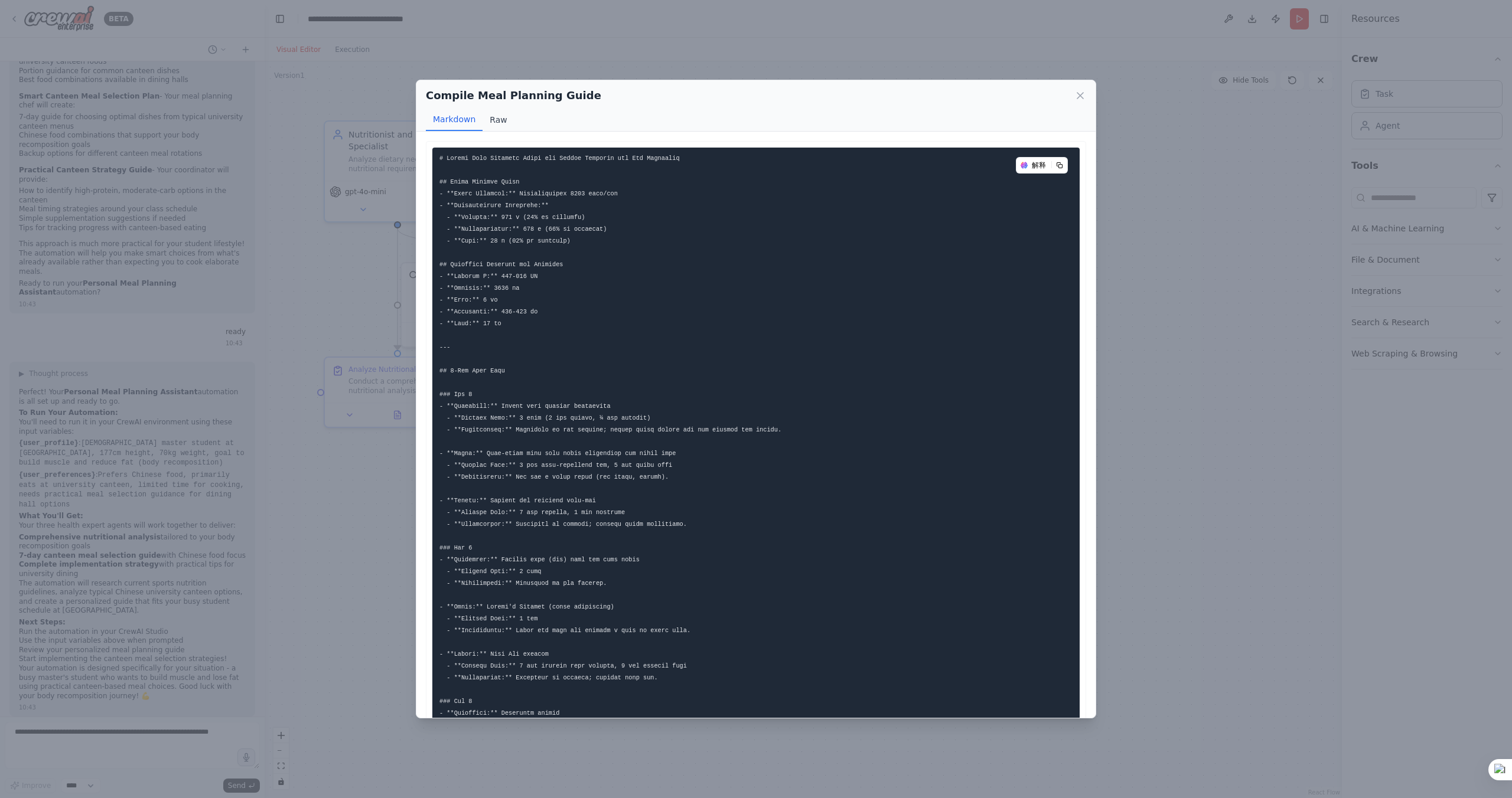
click at [488, 124] on button "Raw" at bounding box center [498, 120] width 31 height 22
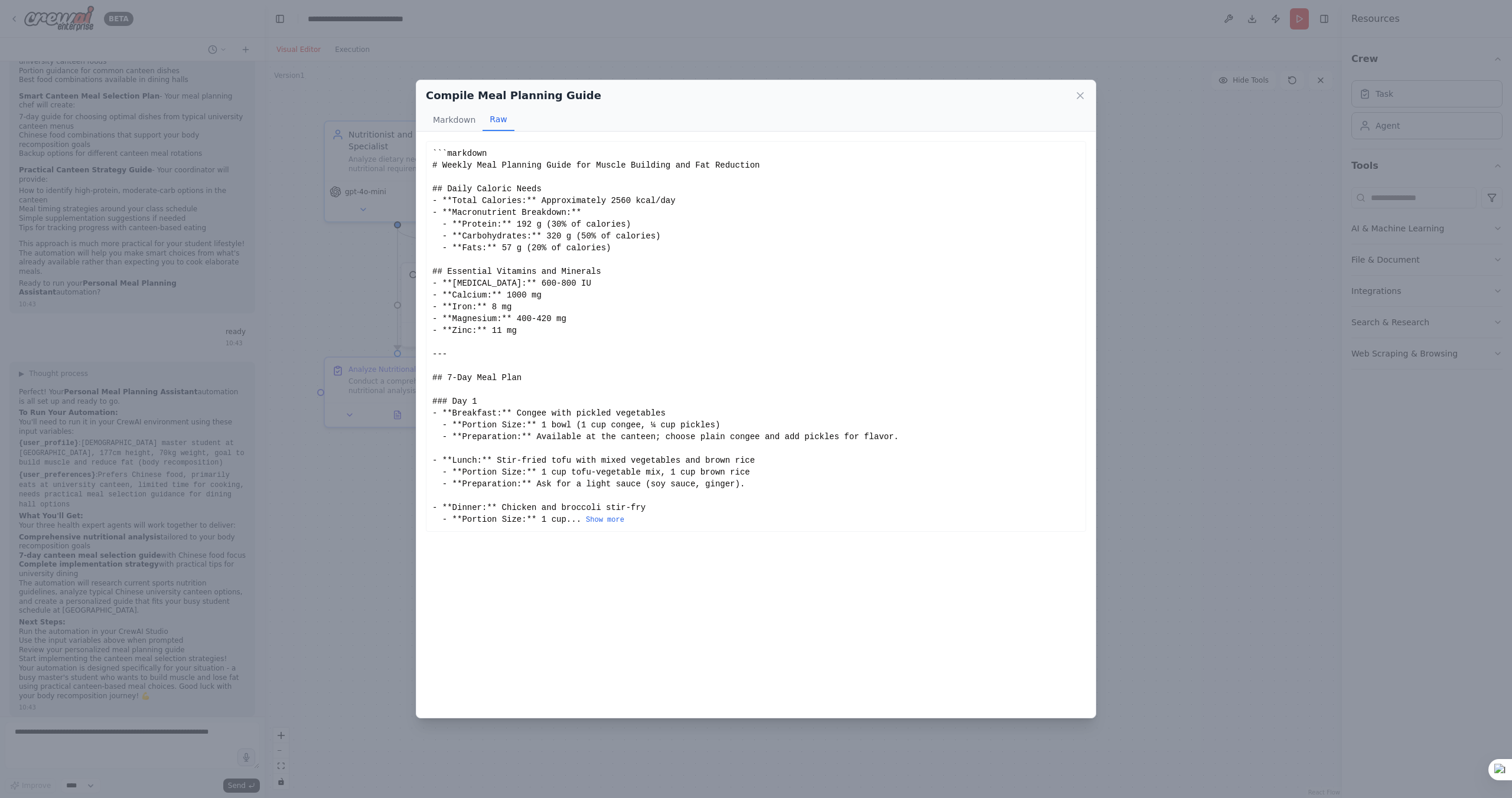
click at [1088, 91] on div "Compile Meal Planning Guide Markdown Raw" at bounding box center [756, 106] width 680 height 52
click at [1084, 93] on icon at bounding box center [1081, 95] width 12 height 12
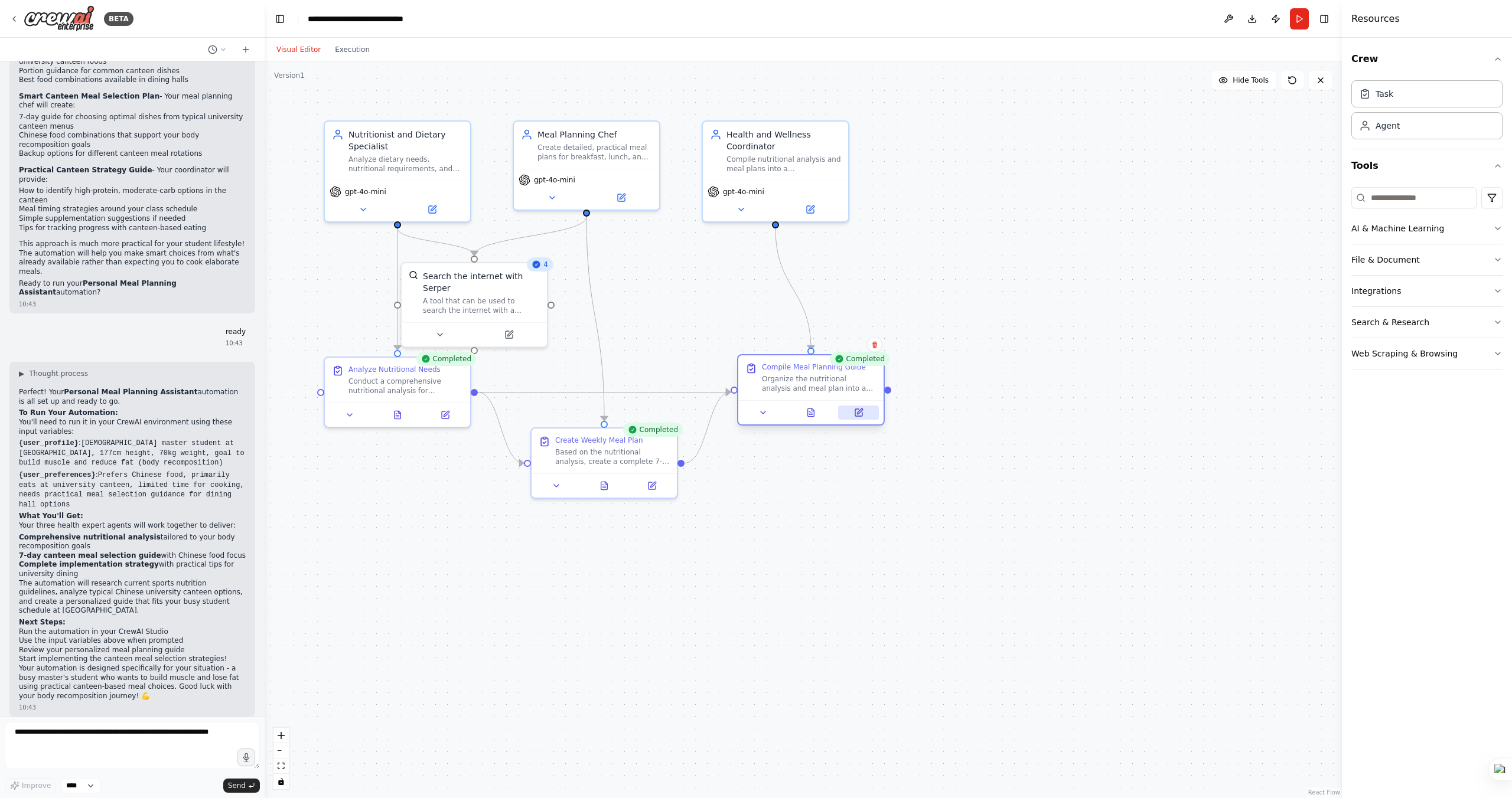
click at [855, 418] on button at bounding box center [859, 413] width 41 height 15
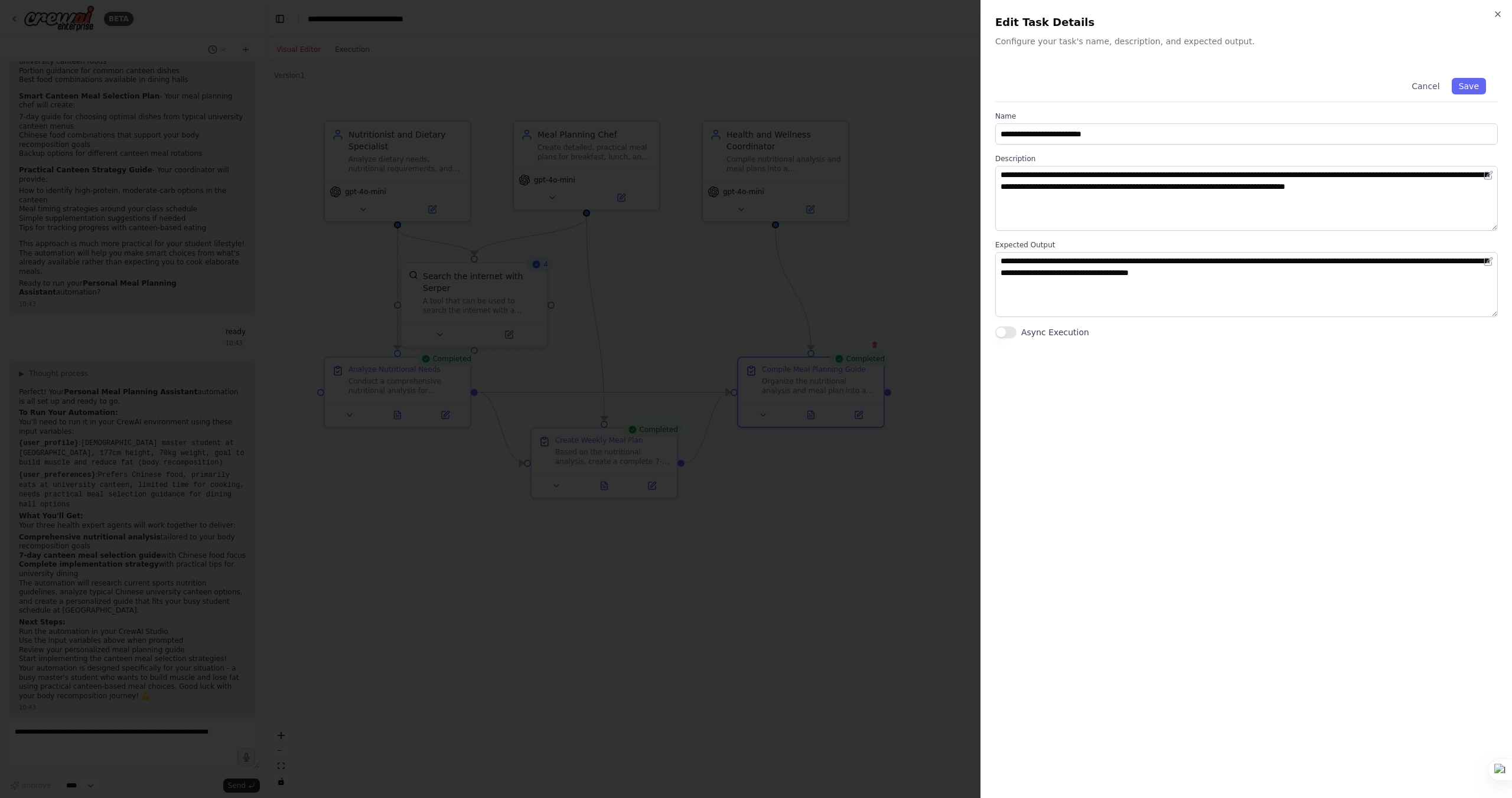
click at [857, 439] on div at bounding box center [756, 399] width 1512 height 798
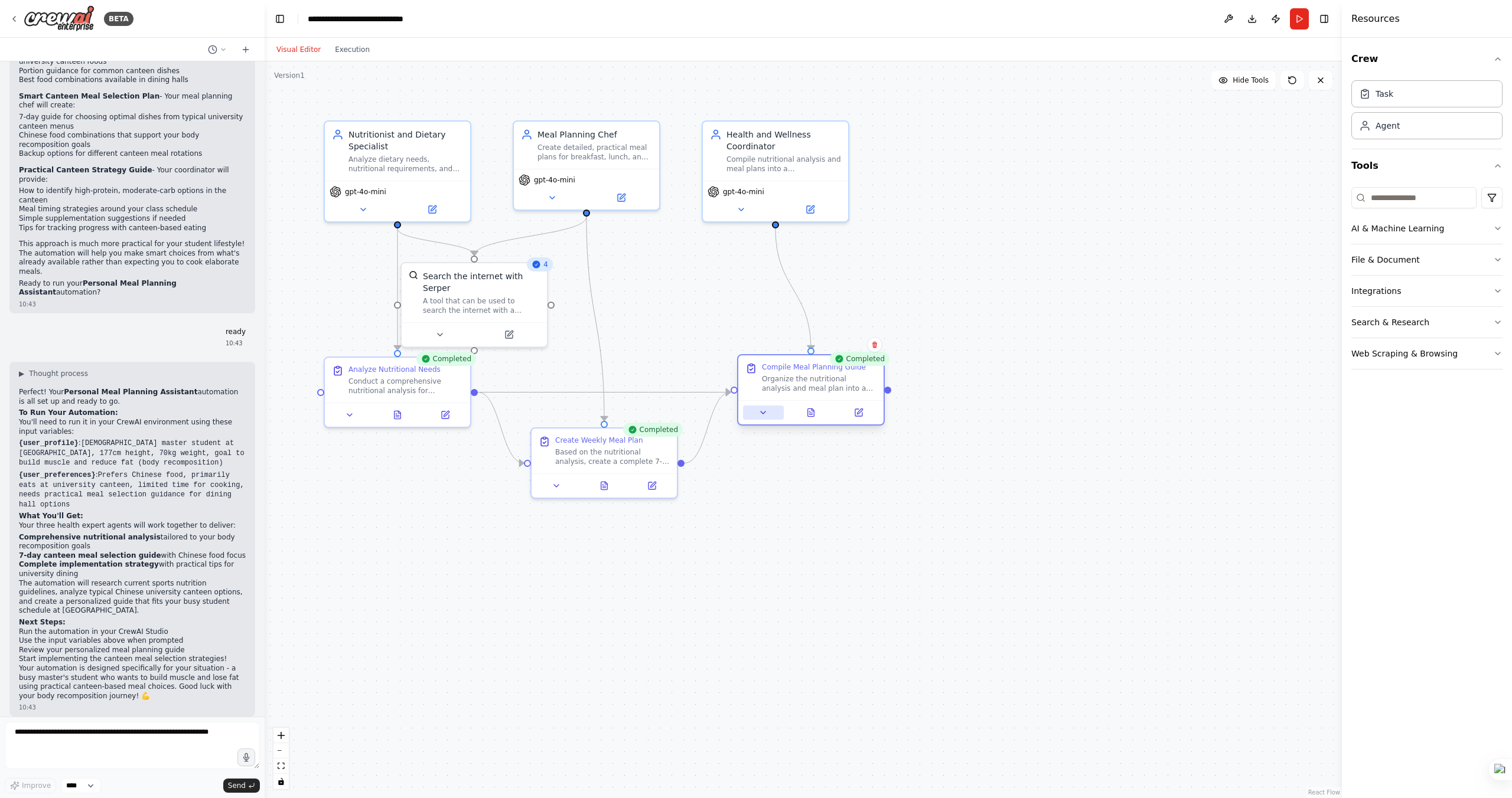
click at [756, 416] on button at bounding box center [763, 413] width 41 height 15
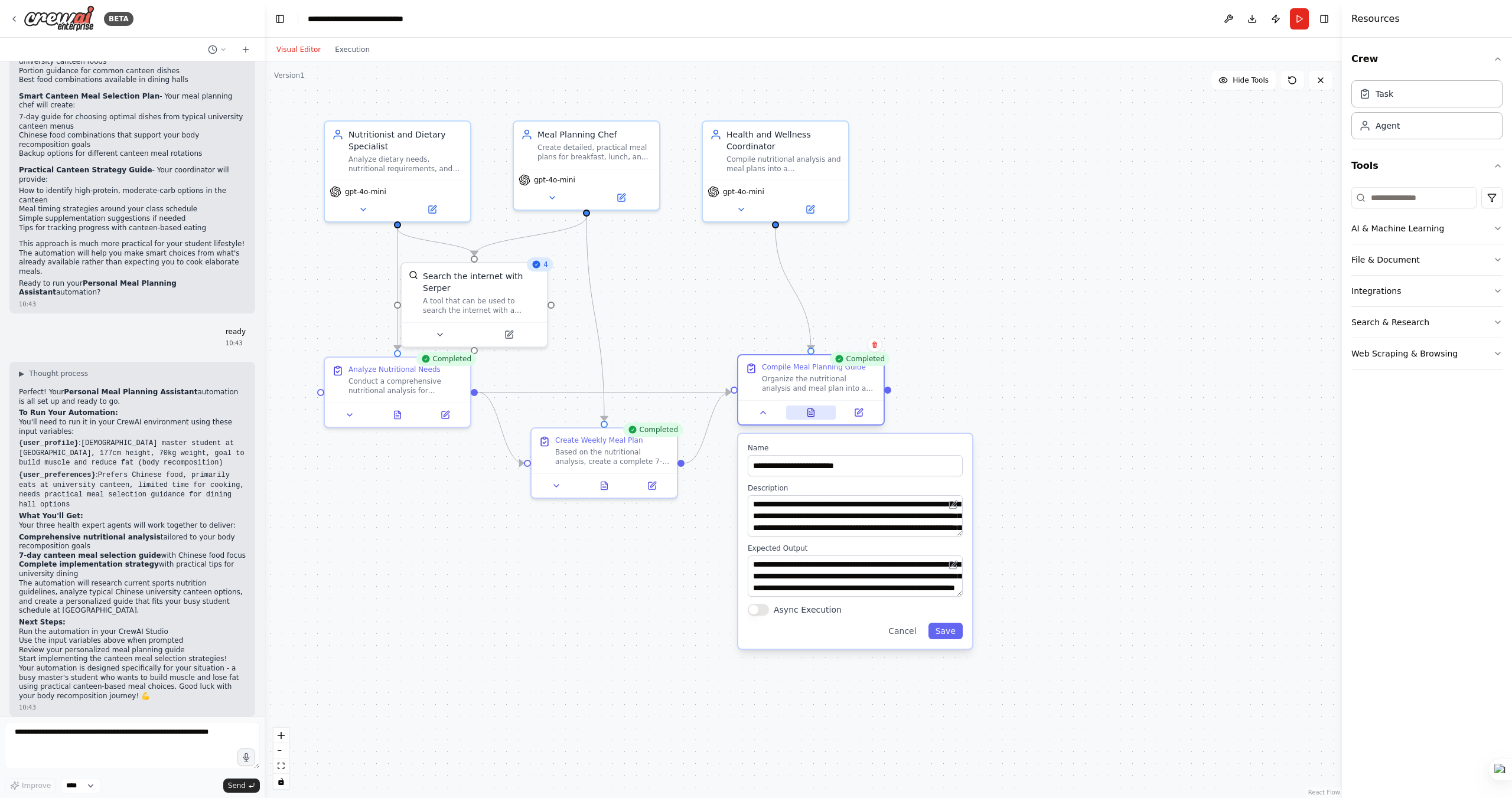
click at [793, 411] on button at bounding box center [811, 413] width 51 height 15
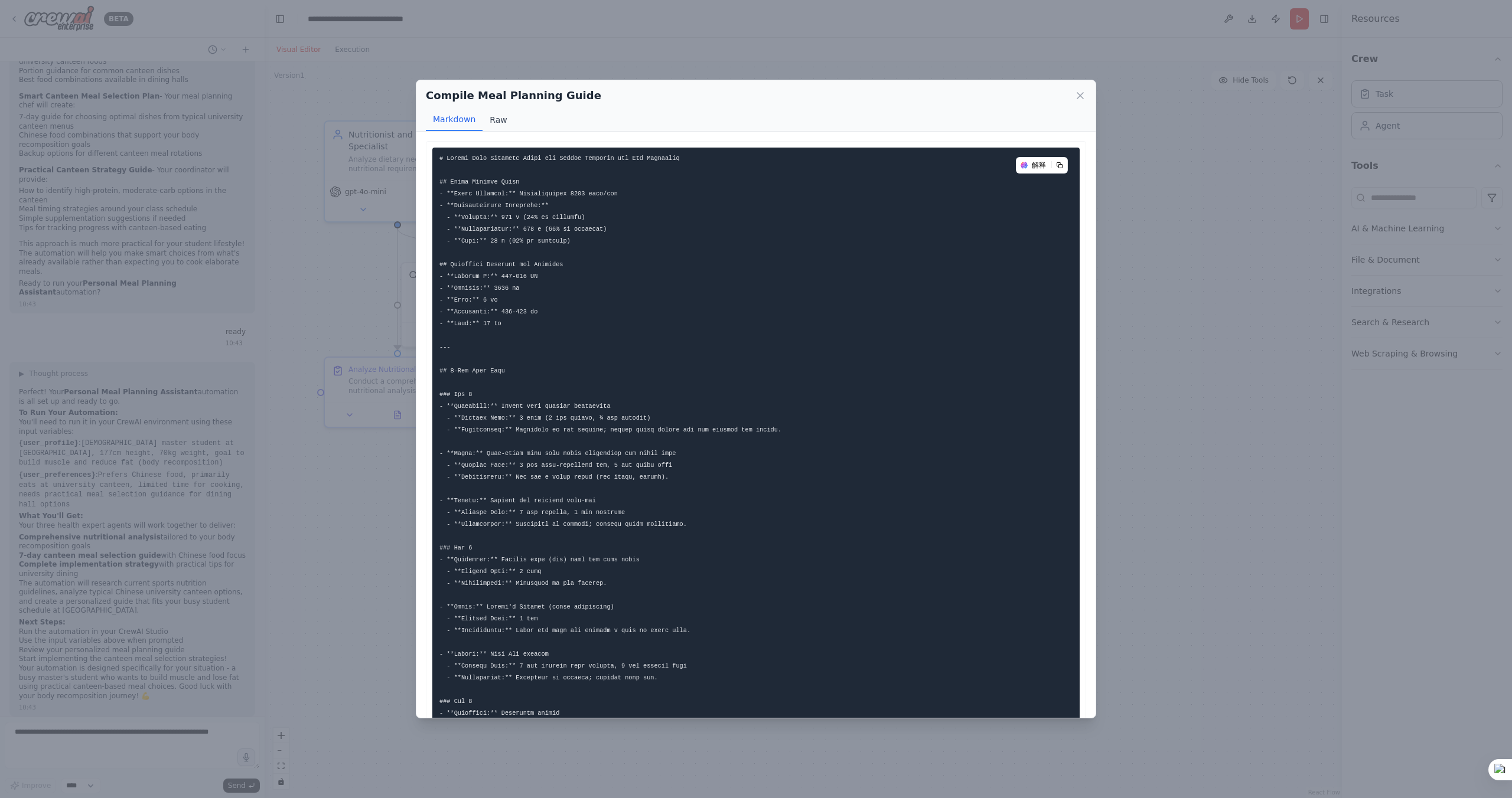
click at [495, 118] on button "Raw" at bounding box center [498, 120] width 31 height 22
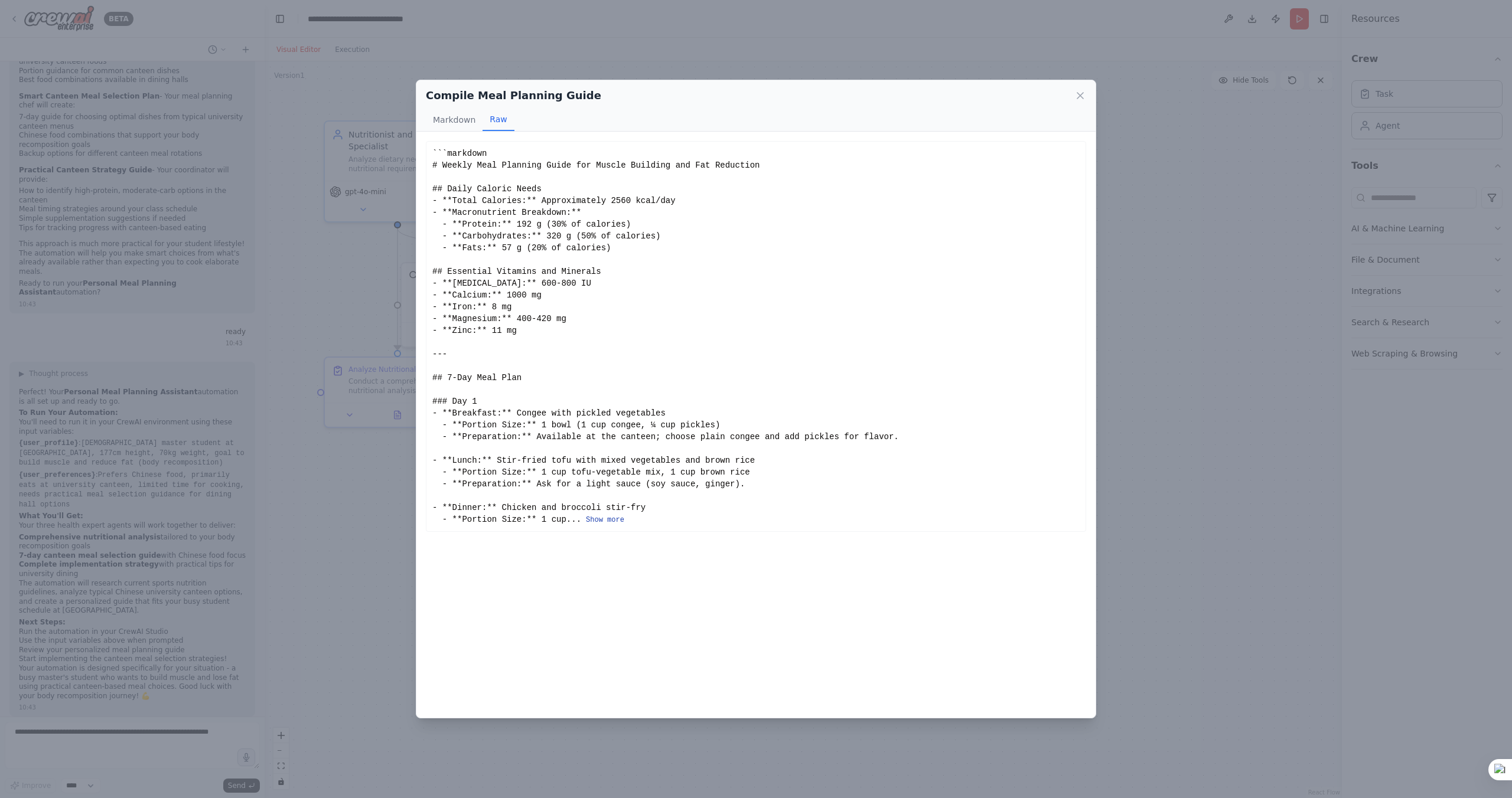
click at [621, 521] on button "Show more" at bounding box center [605, 521] width 38 height 10
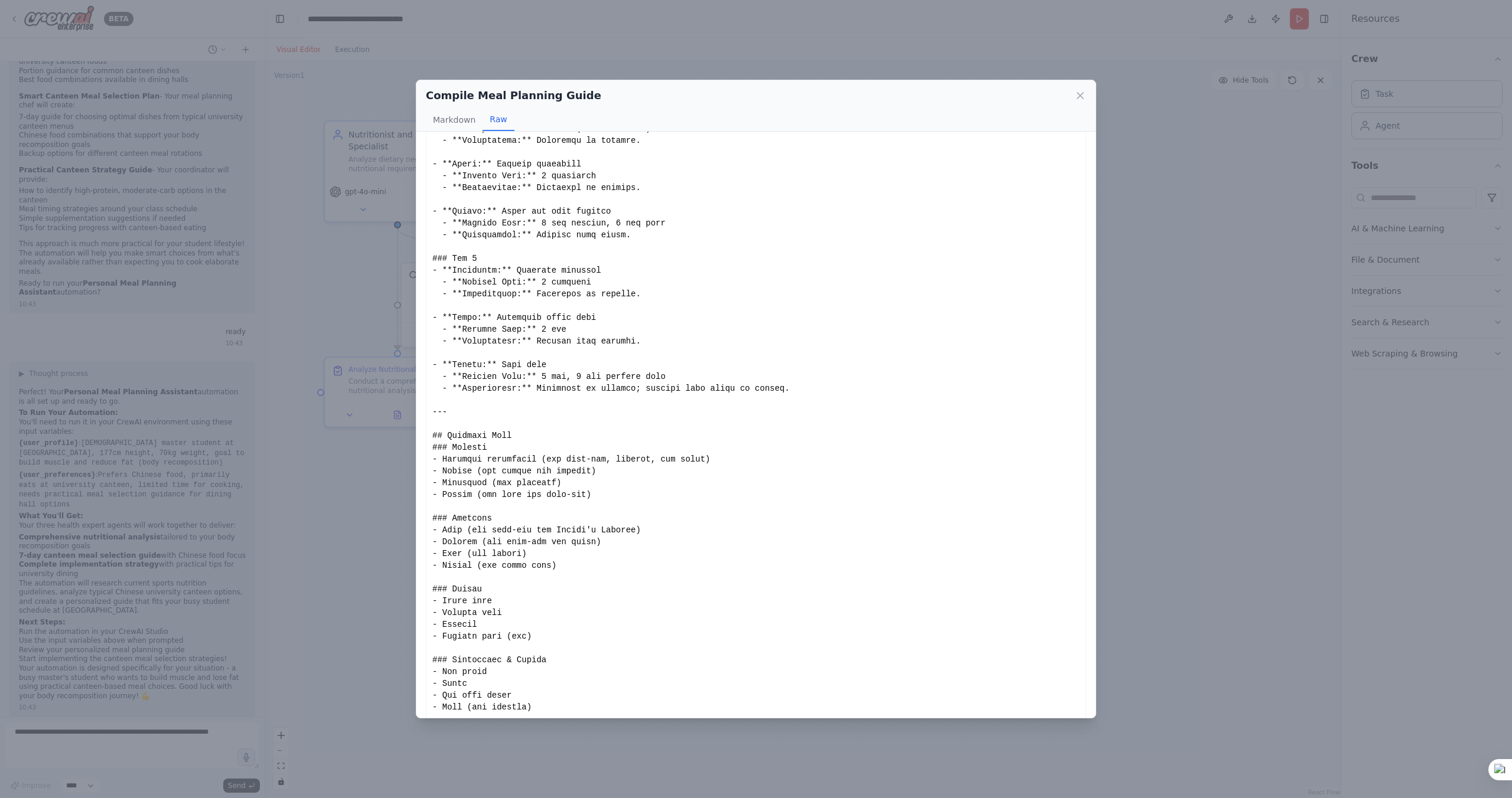
scroll to position [1394, 0]
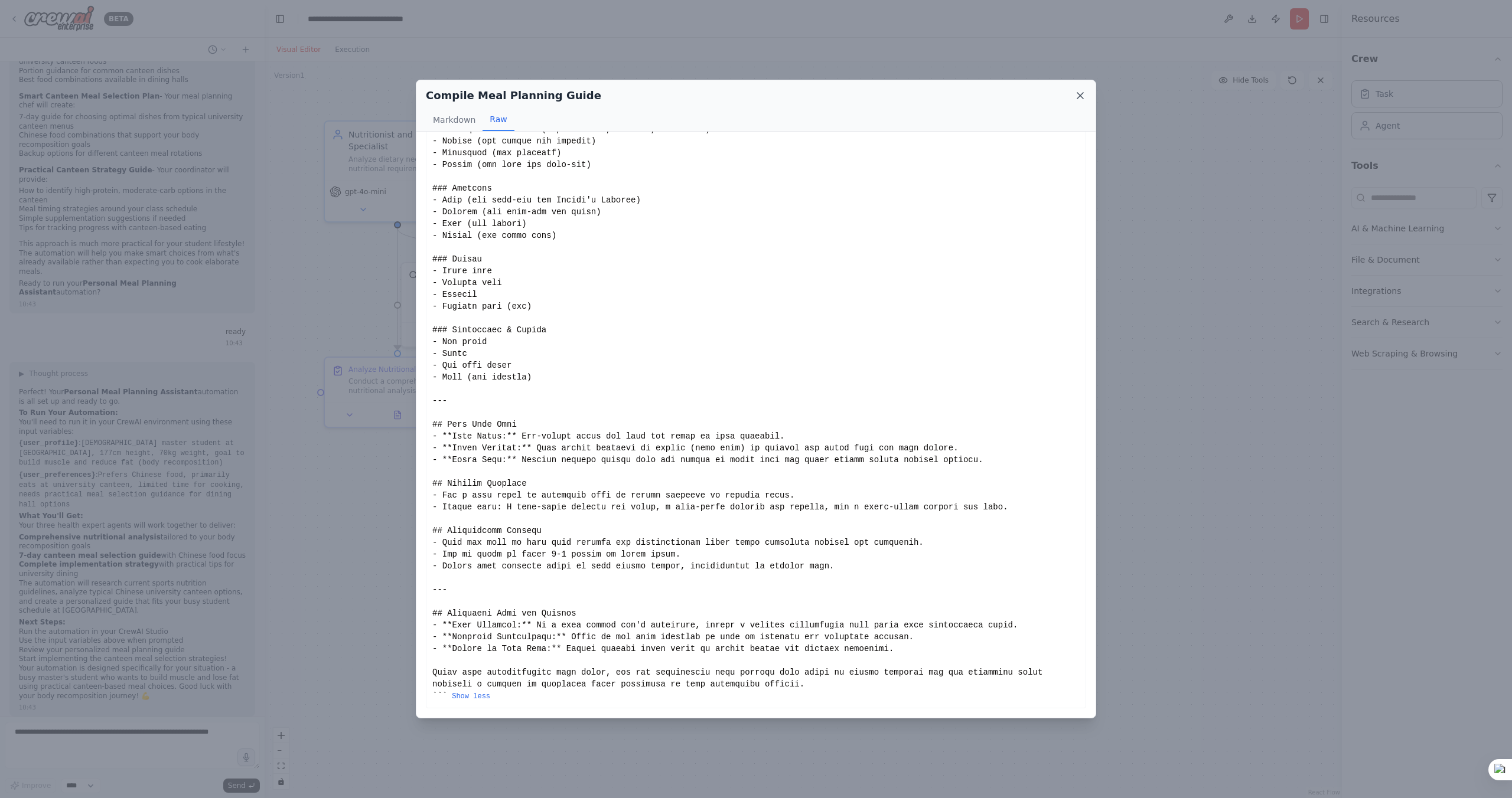
click at [1082, 99] on icon at bounding box center [1081, 95] width 12 height 12
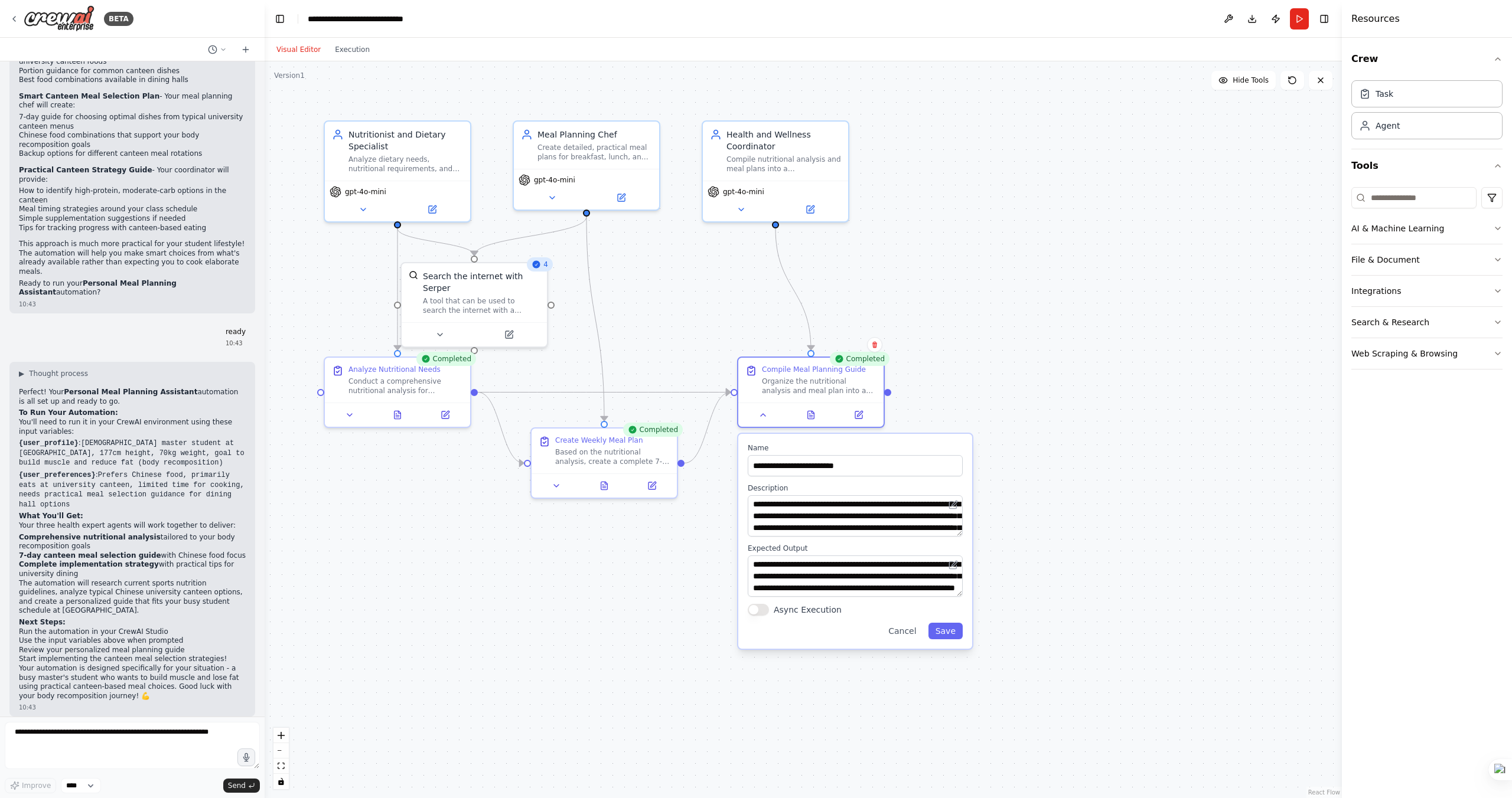
click at [1154, 162] on div ".deletable-edge-delete-btn { width: 20px; height: 20px; border: 0px solid #ffff…" at bounding box center [803, 429] width 1078 height 737
click at [898, 637] on button "Cancel" at bounding box center [902, 631] width 42 height 17
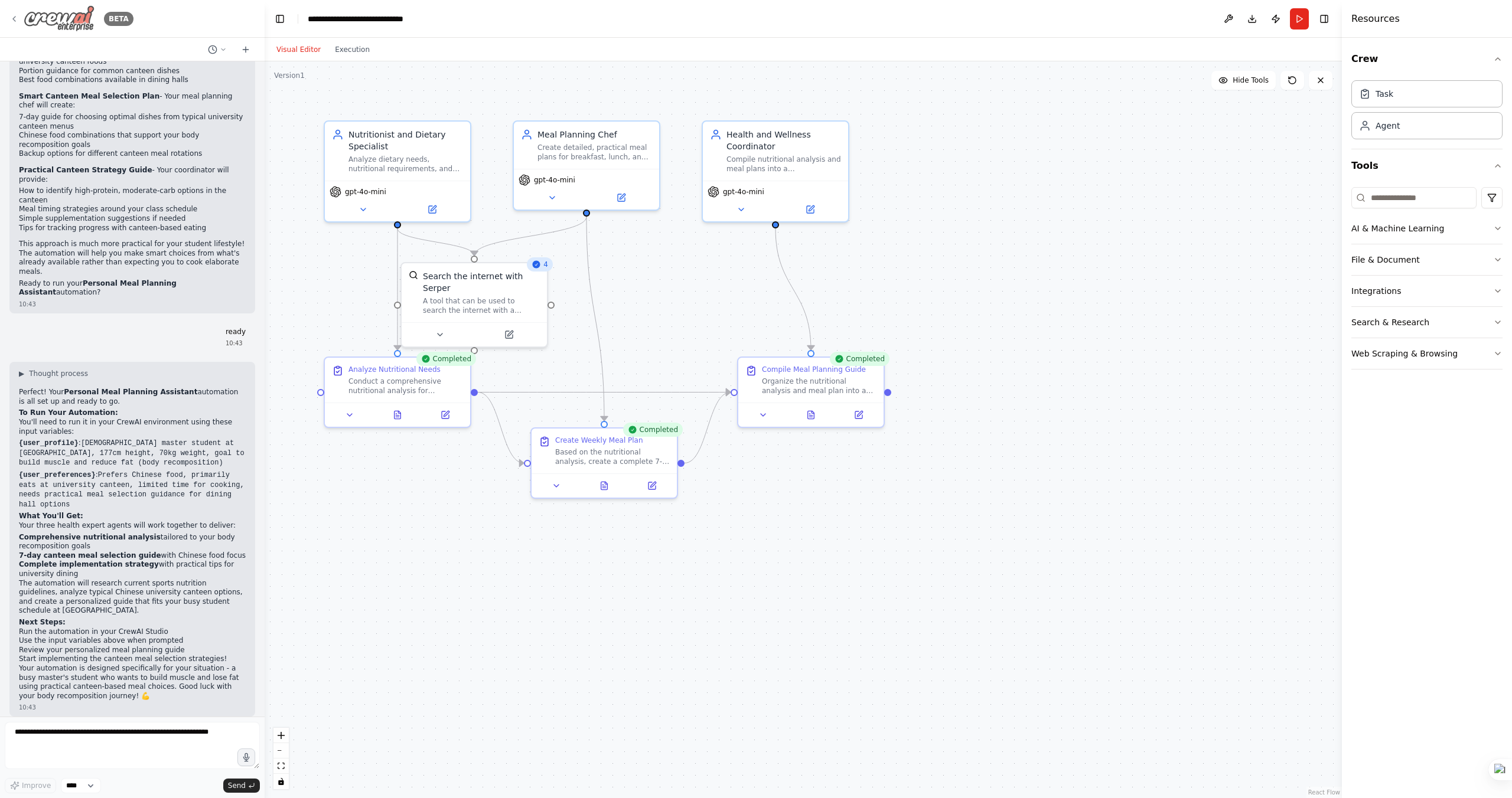
click at [15, 18] on icon at bounding box center [14, 18] width 2 height 5
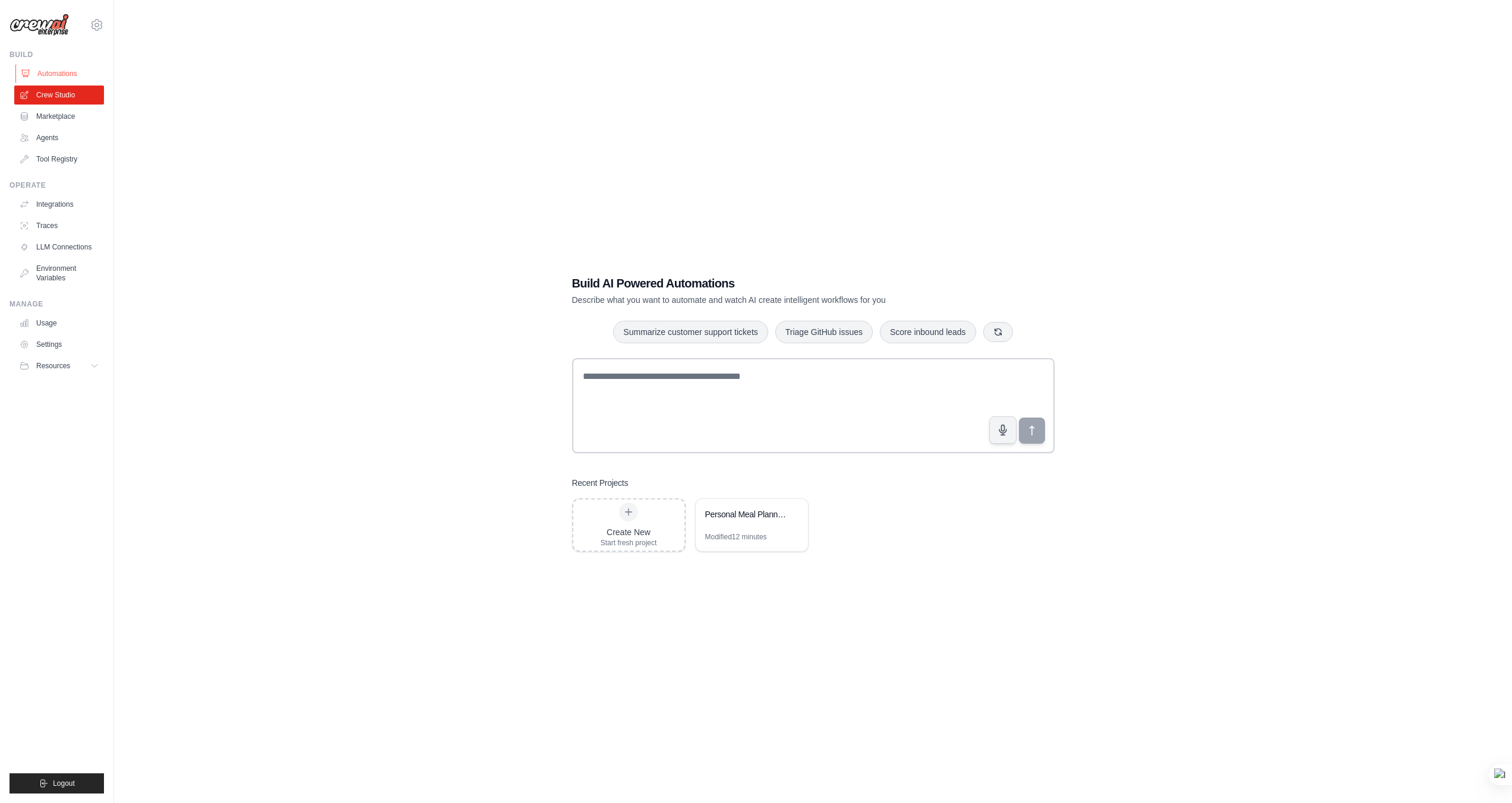
click at [69, 76] on link "Automations" at bounding box center [61, 73] width 90 height 19
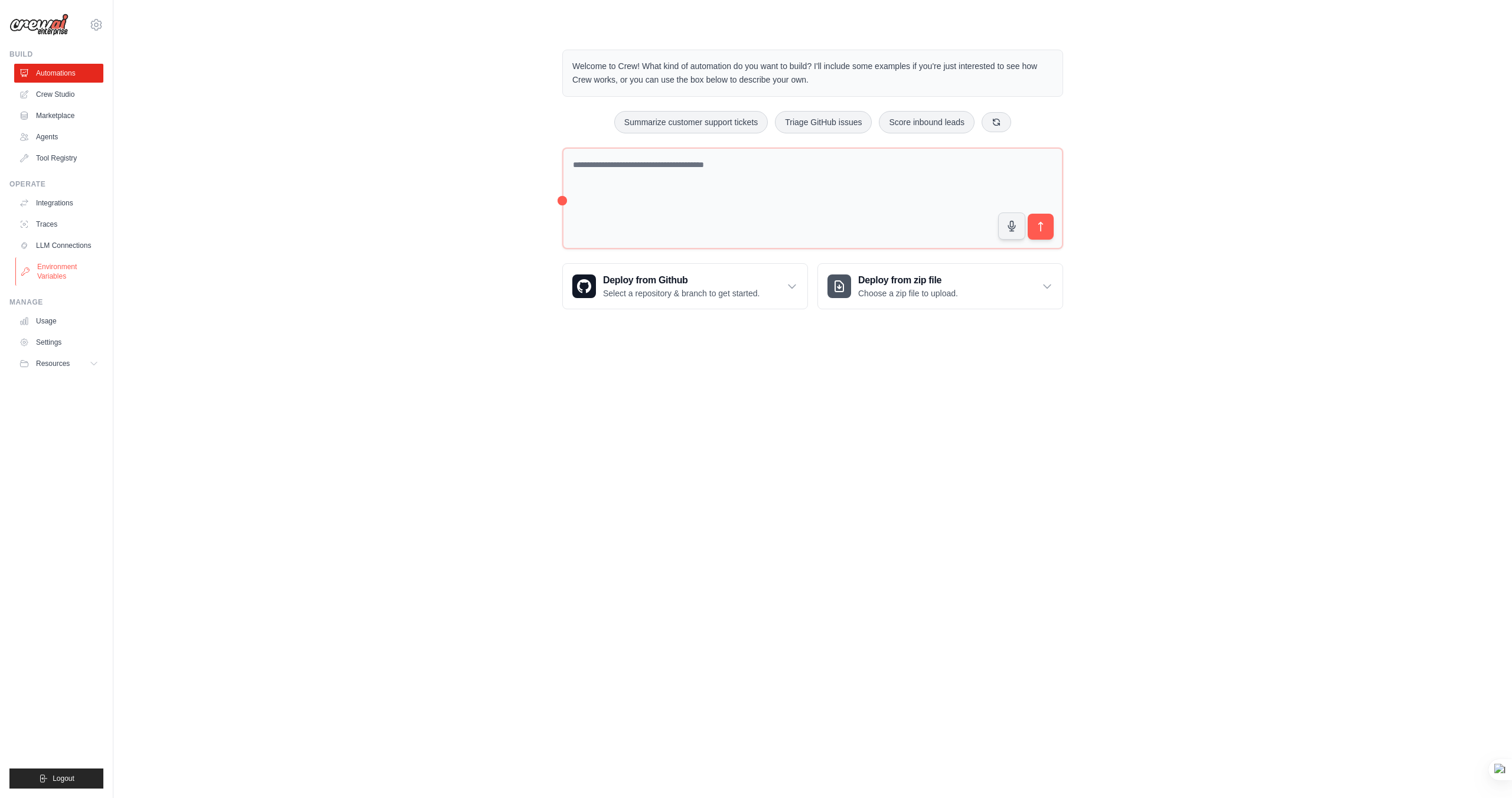
click at [56, 278] on link "Environment Variables" at bounding box center [60, 272] width 90 height 28
click at [52, 275] on link "Environment Variables" at bounding box center [60, 272] width 90 height 28
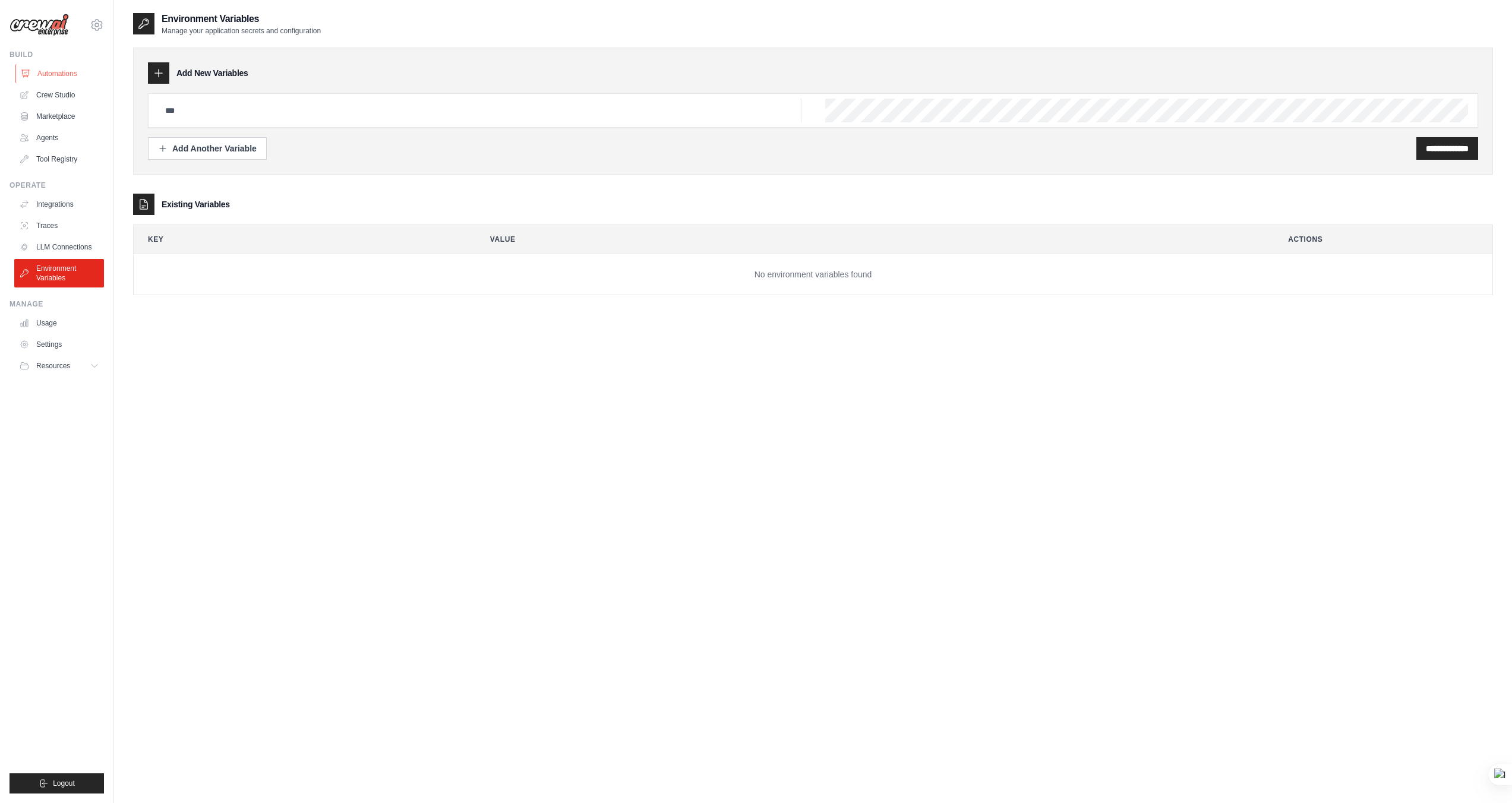
click at [46, 72] on link "Automations" at bounding box center [61, 73] width 90 height 19
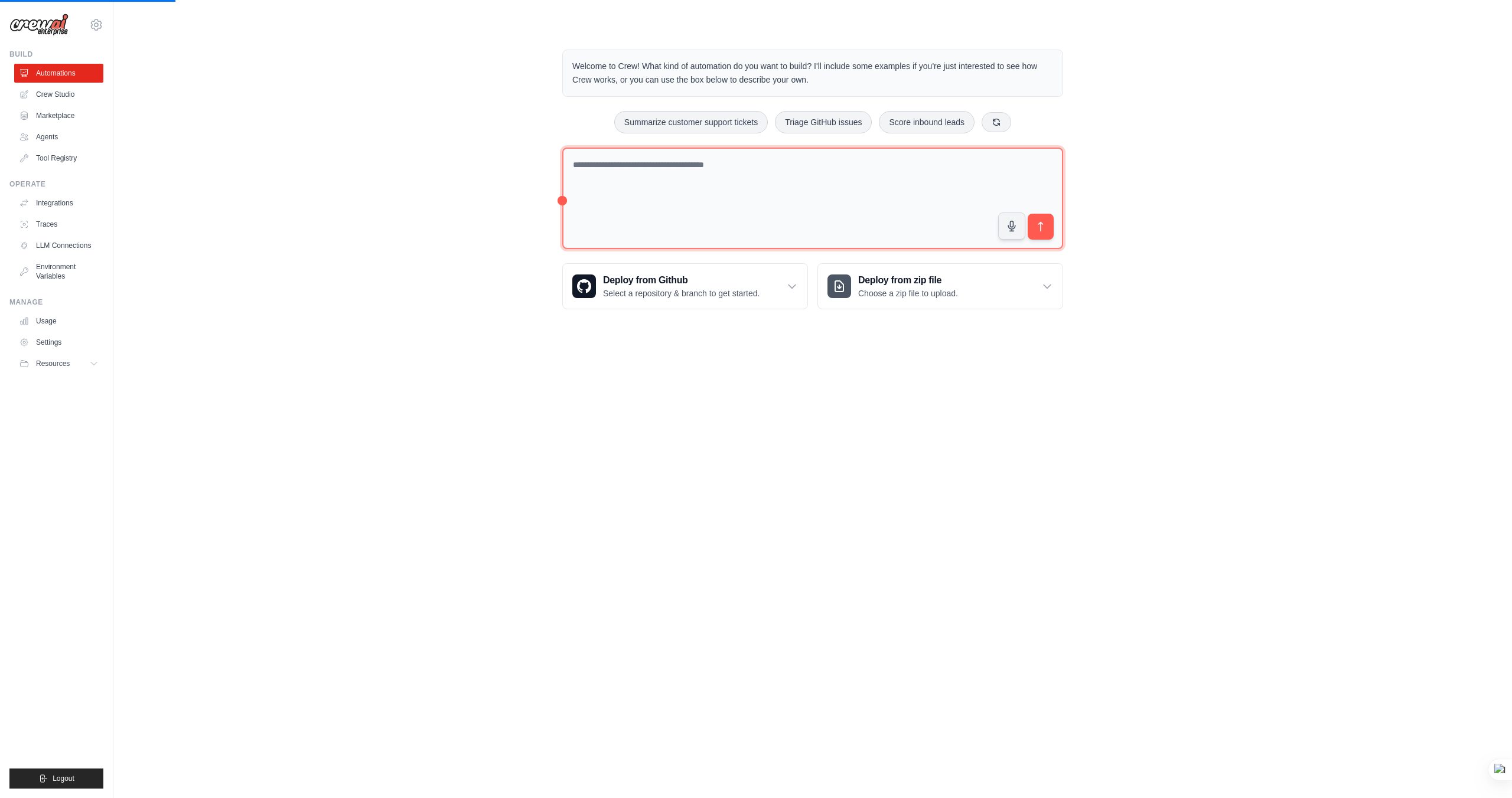
click at [644, 170] on textarea at bounding box center [813, 199] width 500 height 102
click at [676, 165] on textarea at bounding box center [813, 199] width 500 height 102
